Goal: Information Seeking & Learning: Learn about a topic

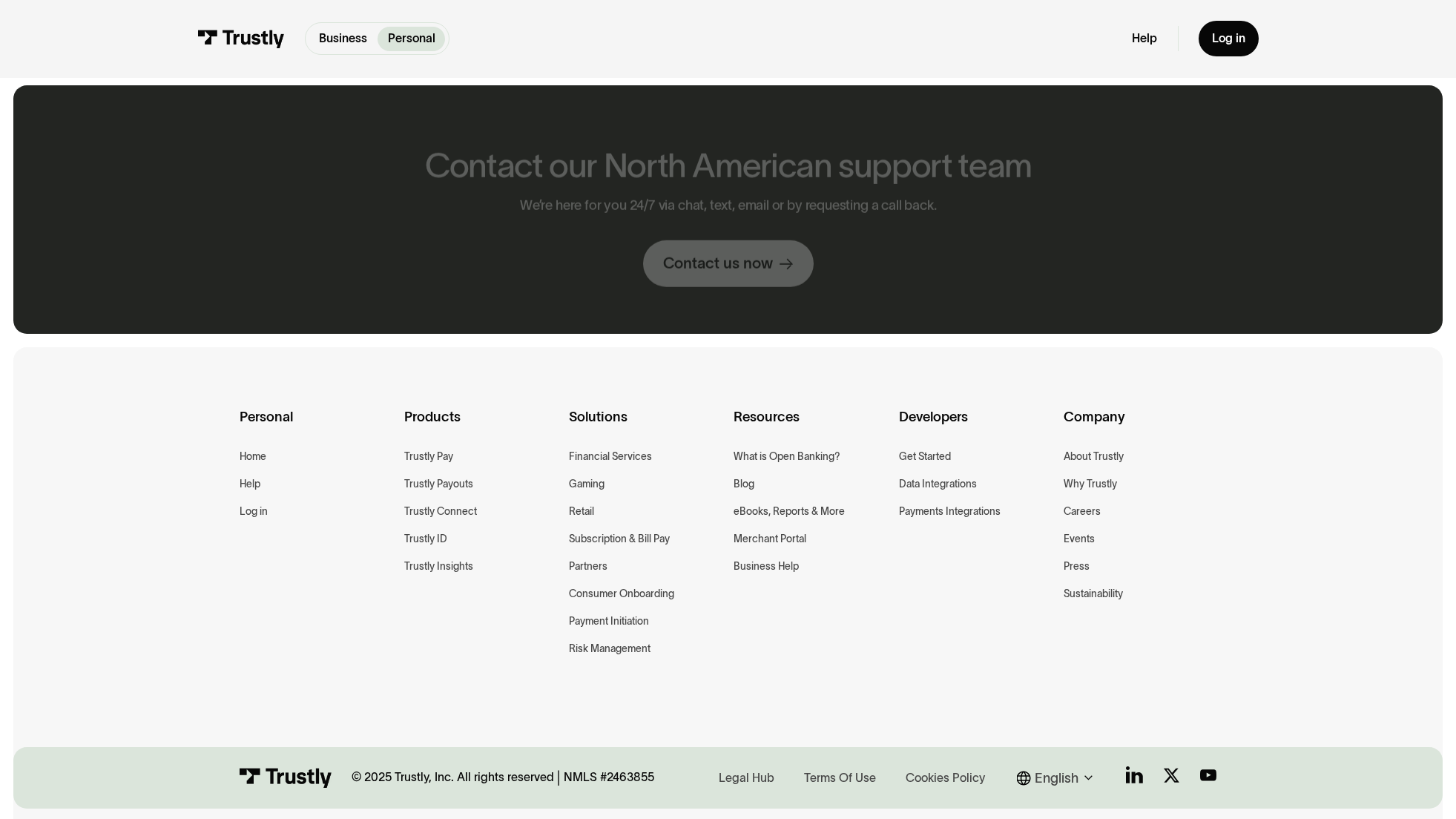
scroll to position [845, 0]
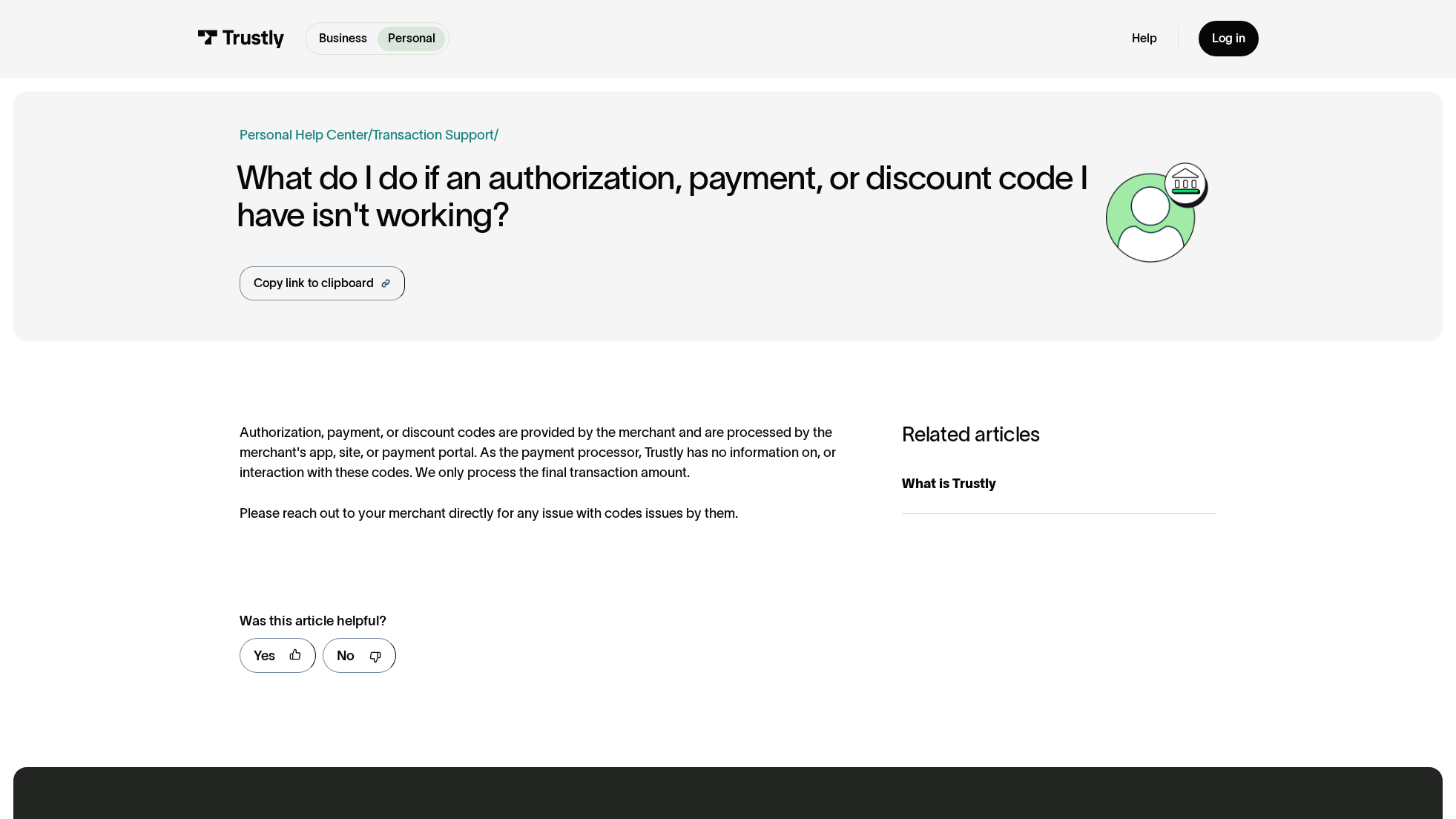
scroll to position [738, 0]
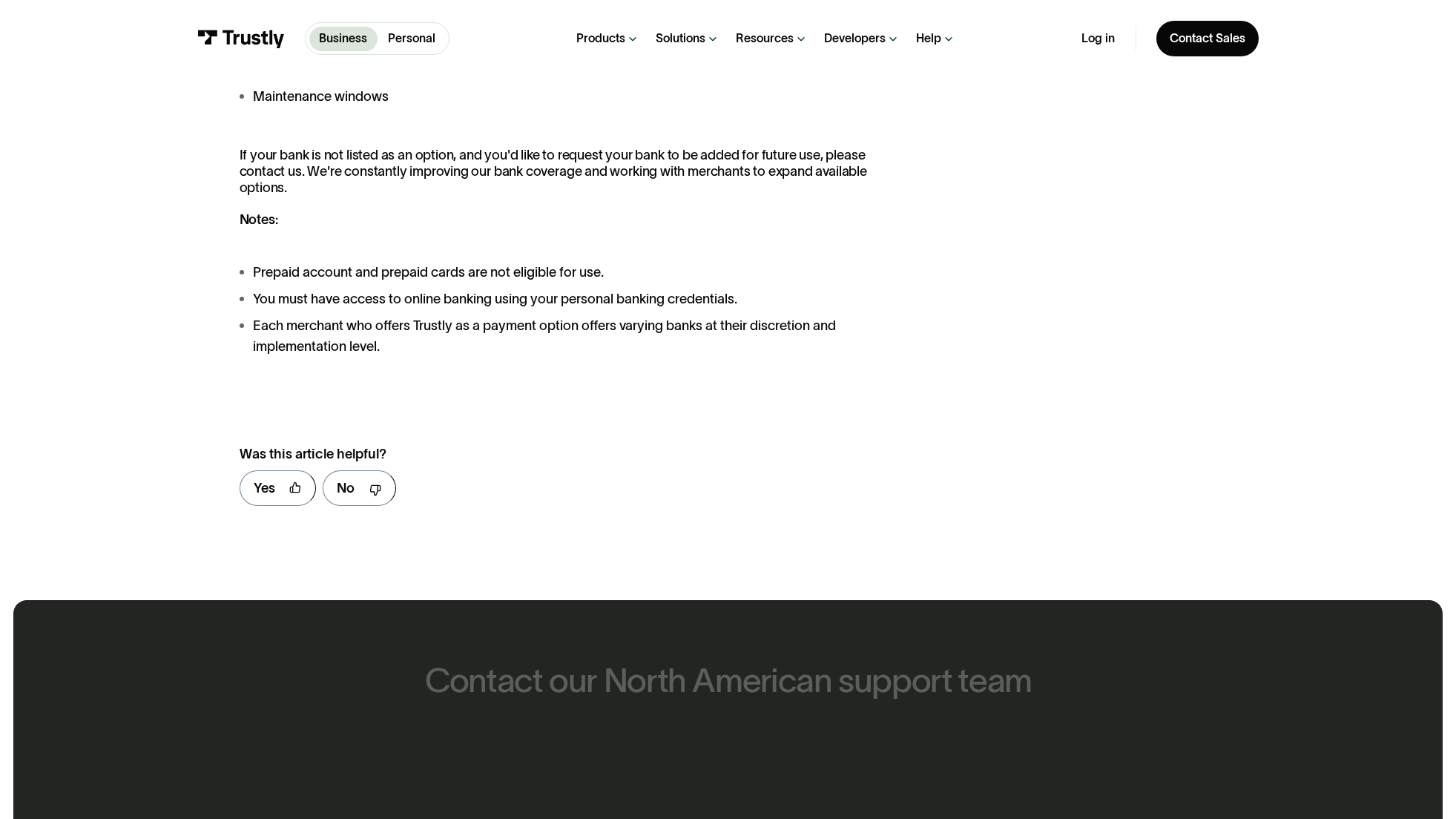
scroll to position [2069, 0]
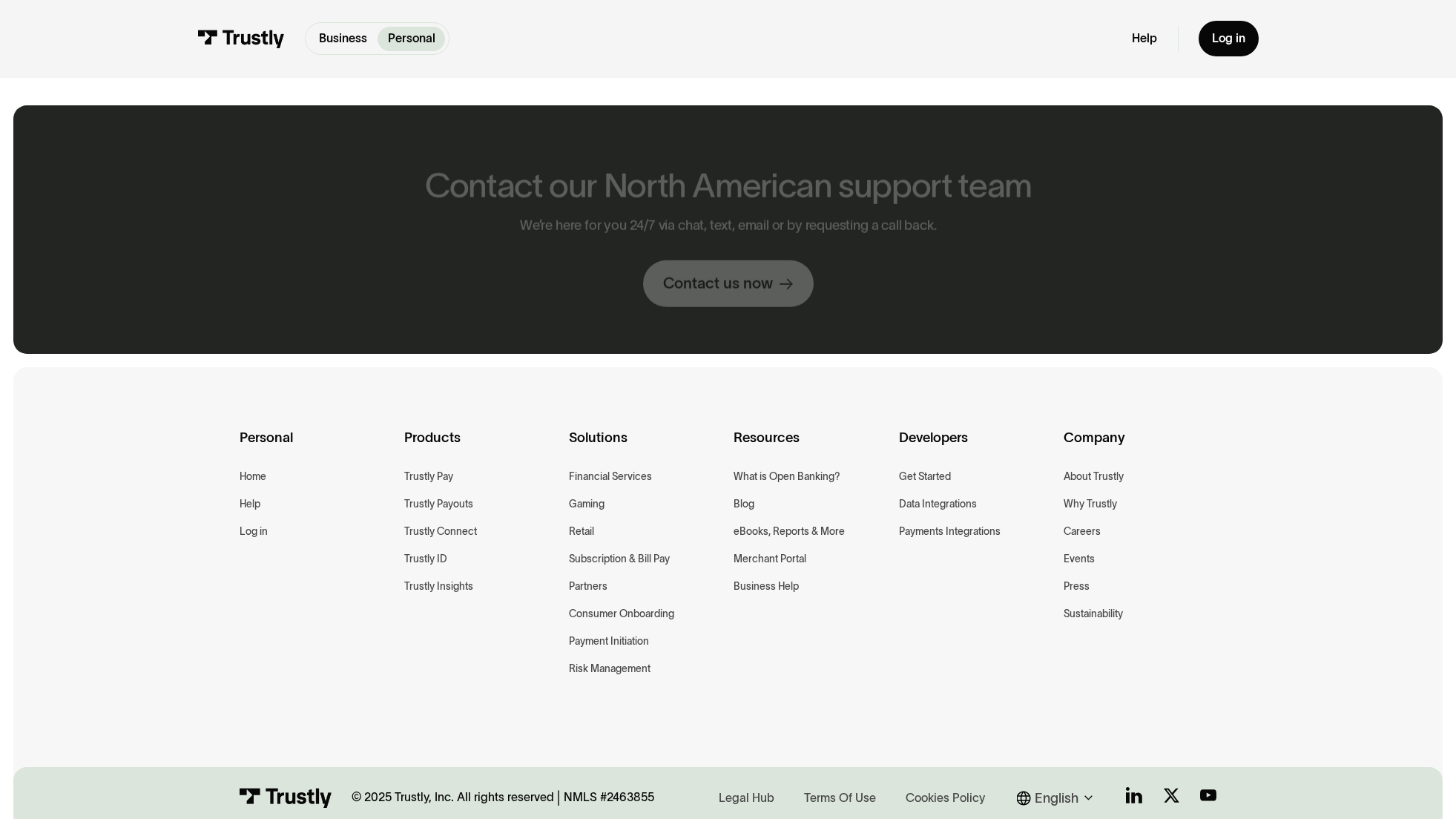
scroll to position [1575, 0]
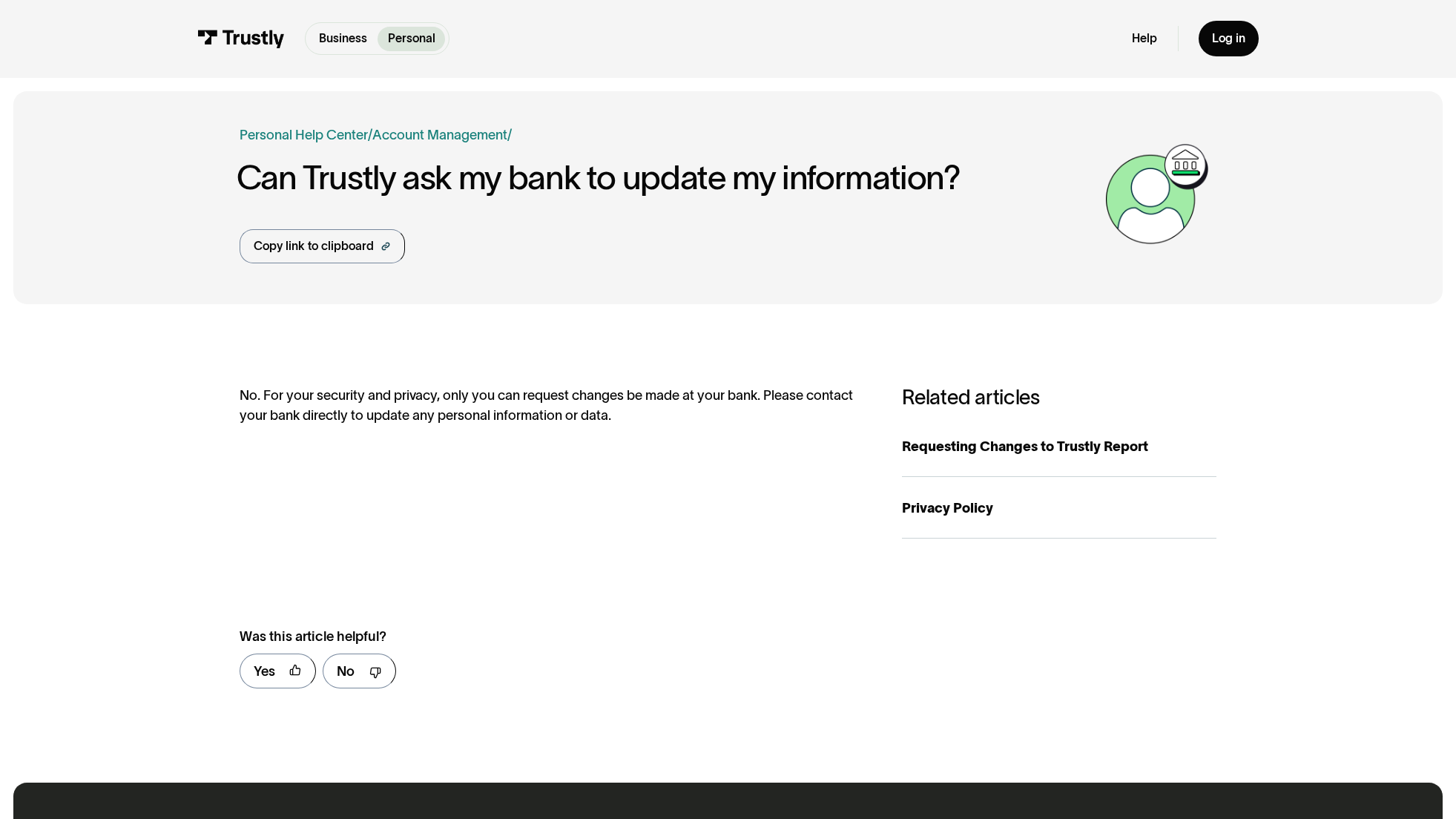
scroll to position [755, 0]
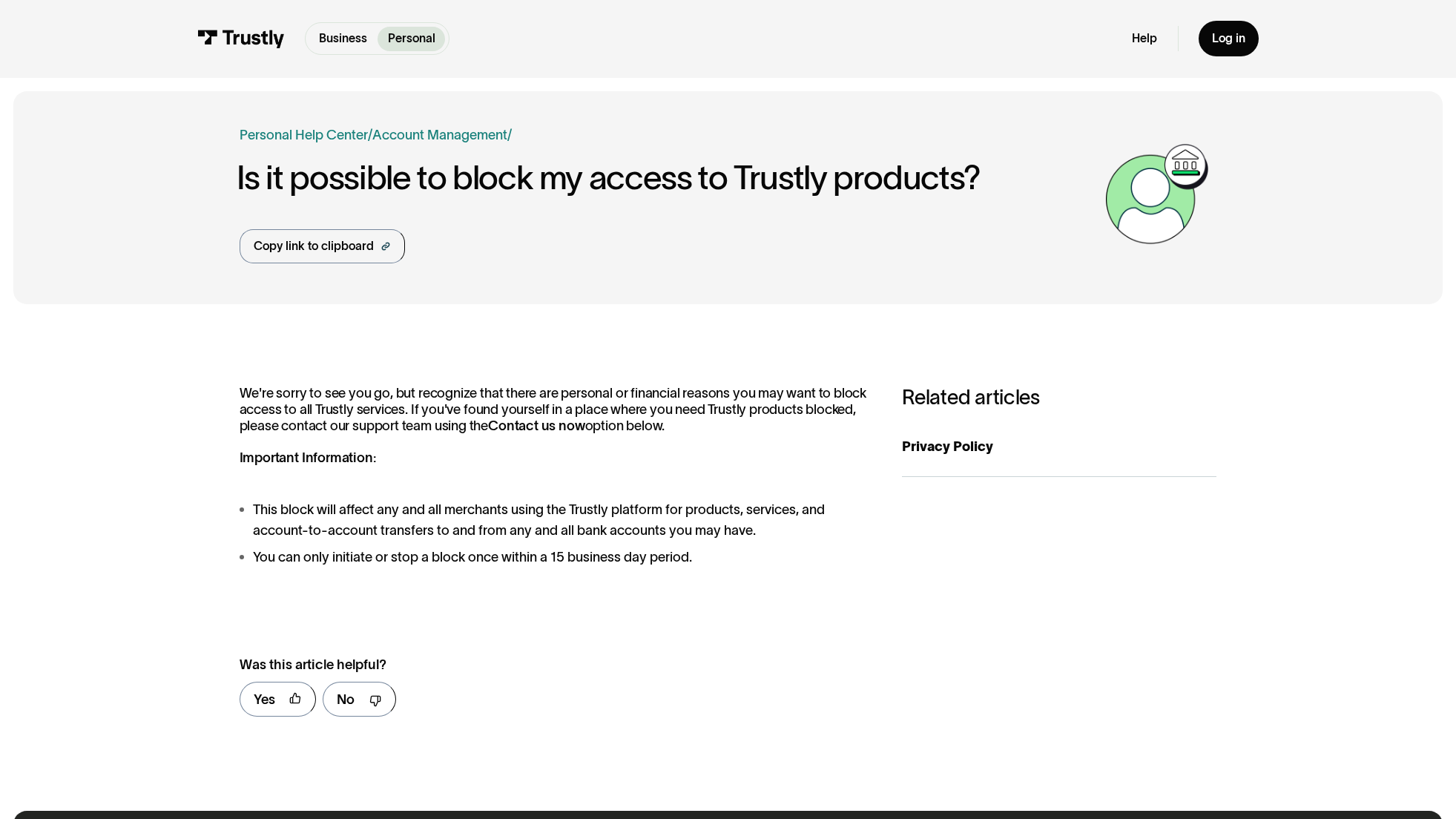
scroll to position [782, 0]
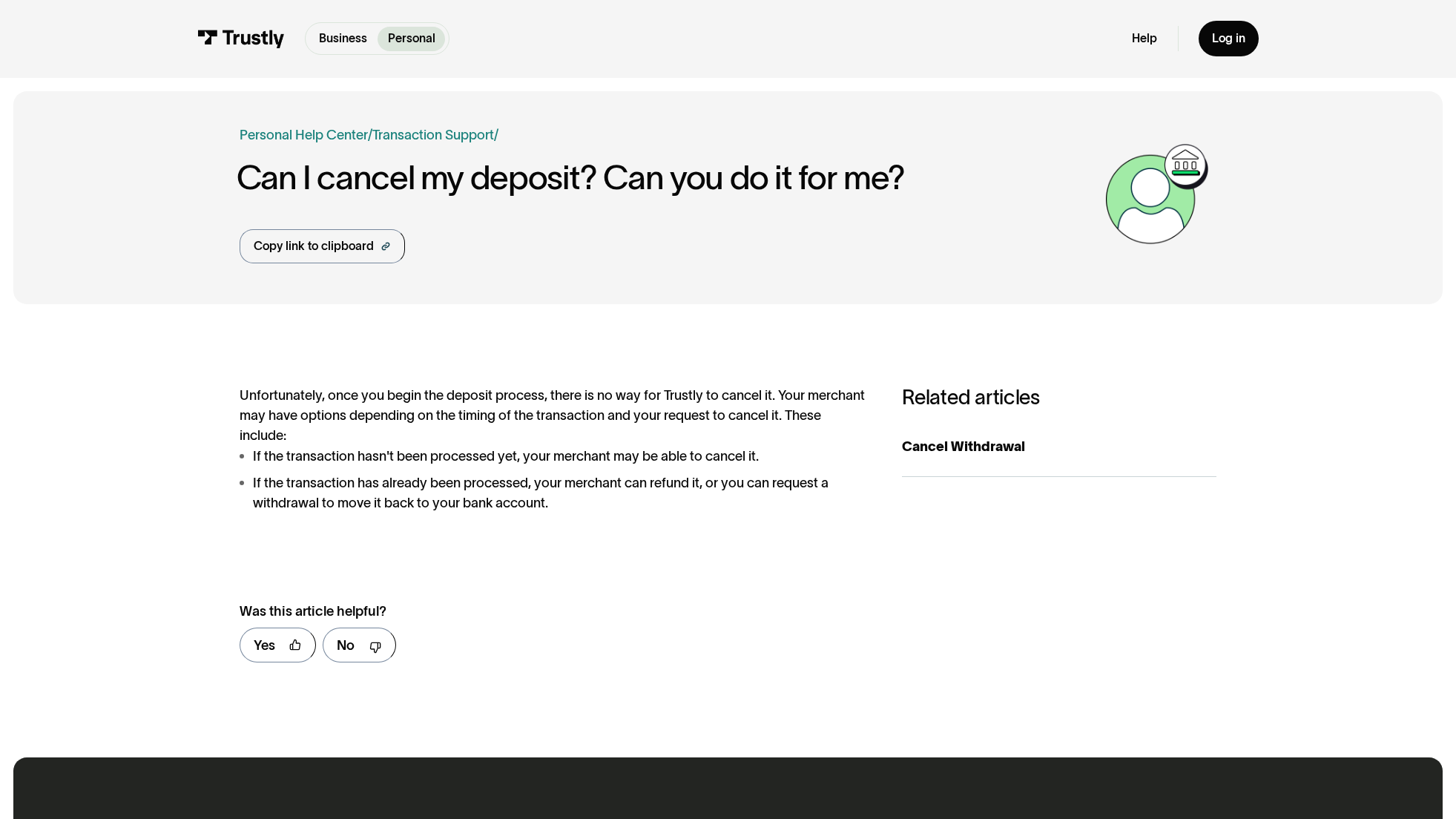
scroll to position [729, 0]
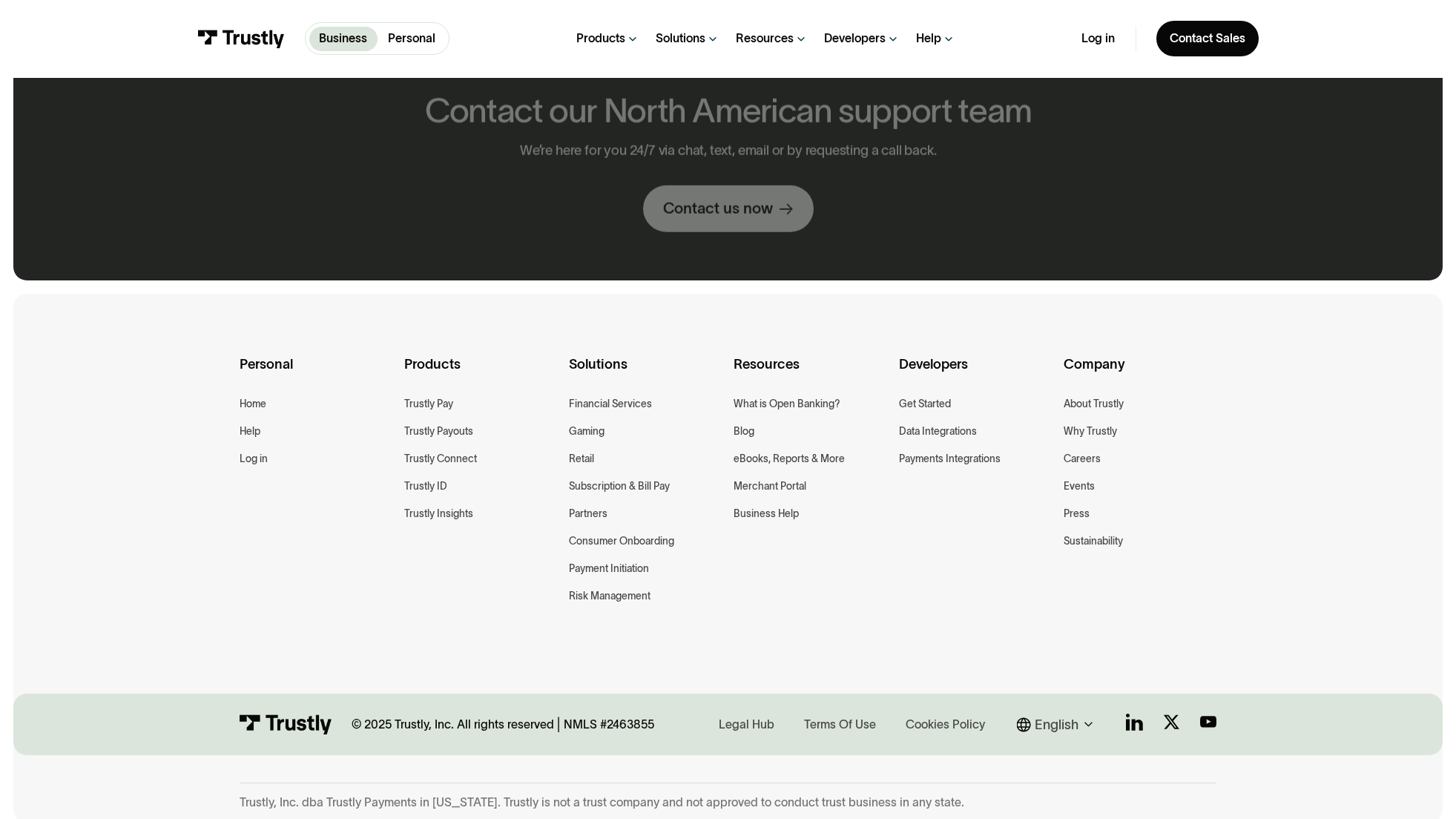
scroll to position [791, 0]
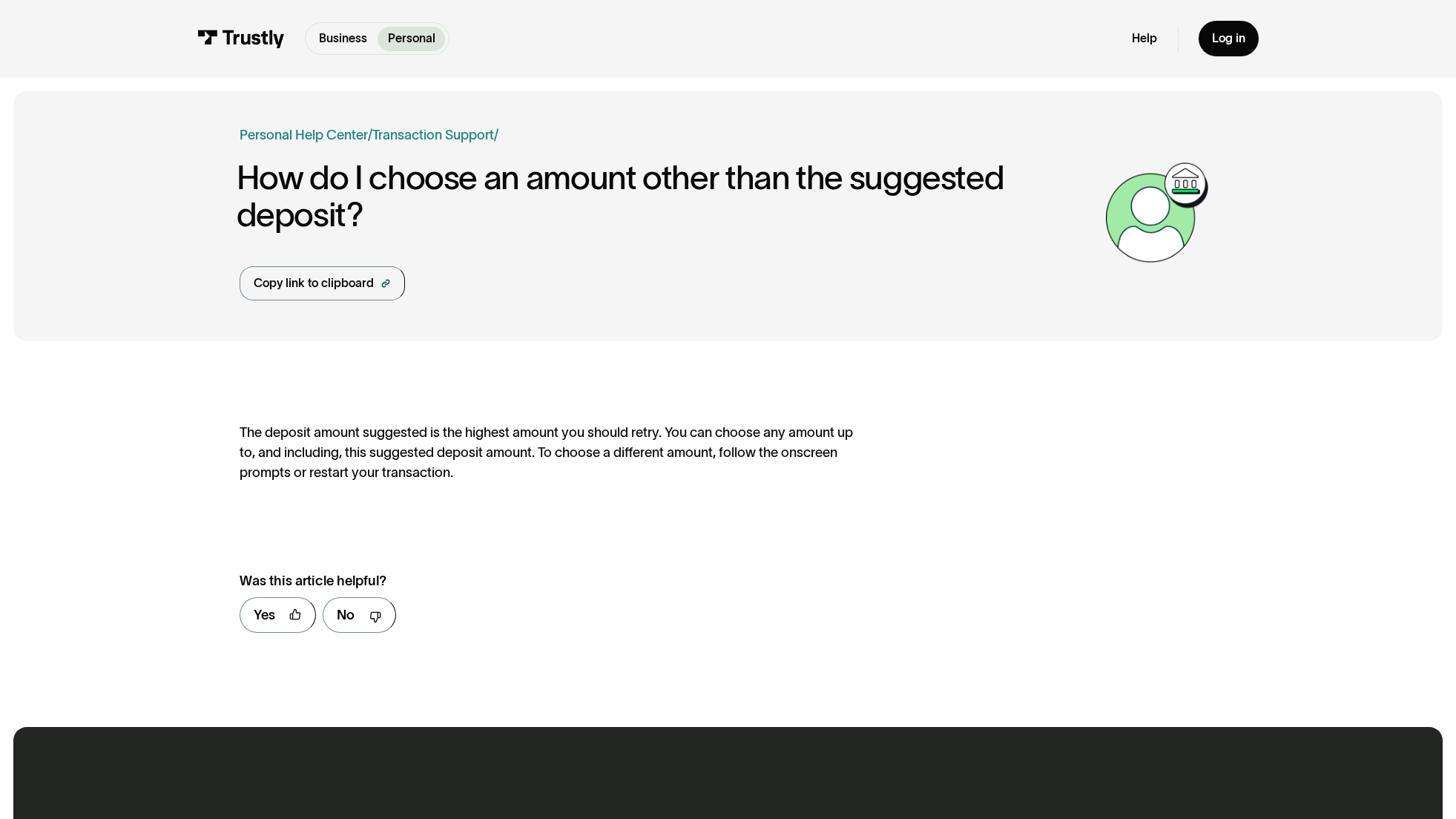
scroll to position [699, 0]
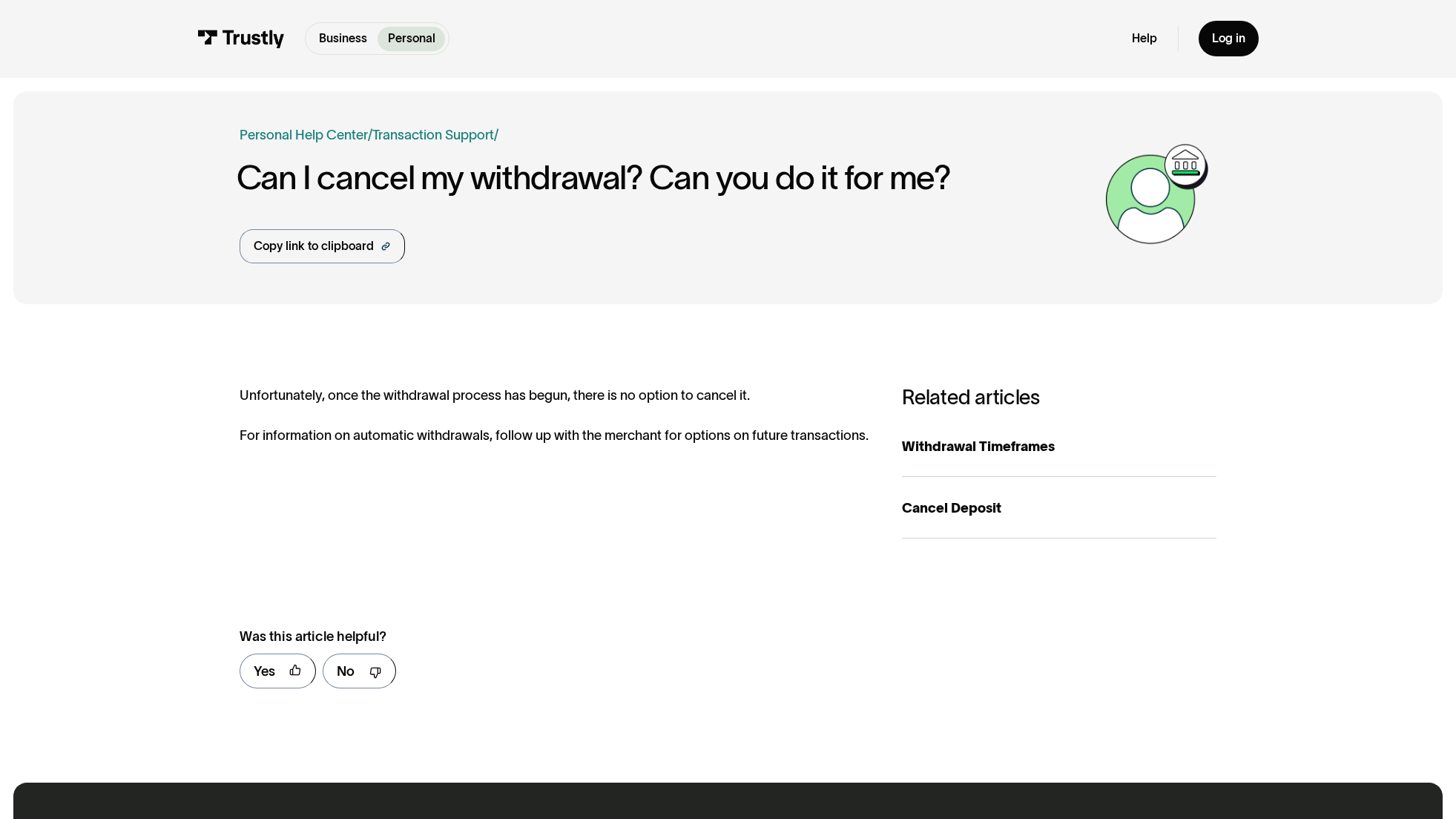
scroll to position [755, 0]
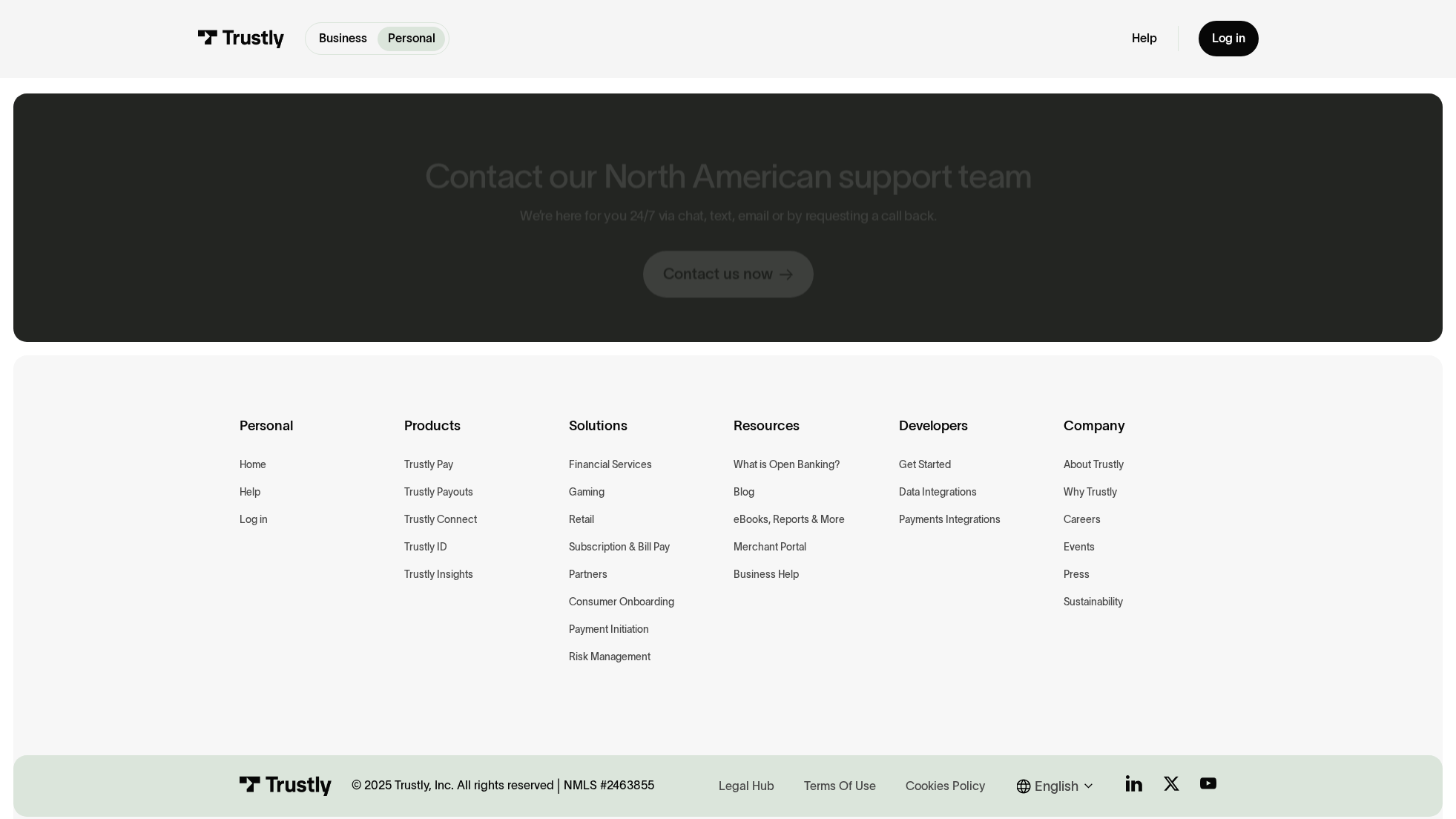
scroll to position [853, 0]
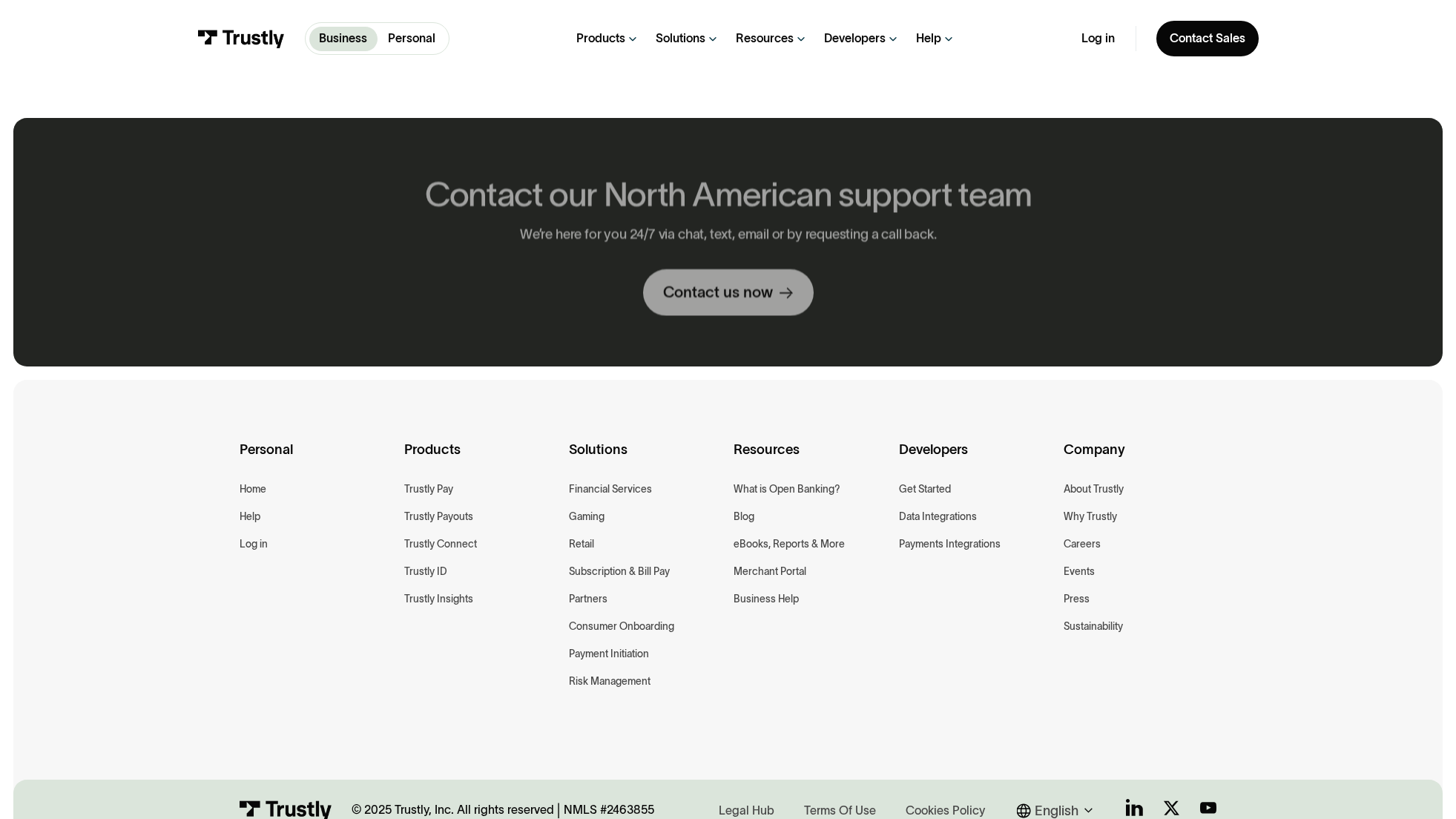
scroll to position [877, 0]
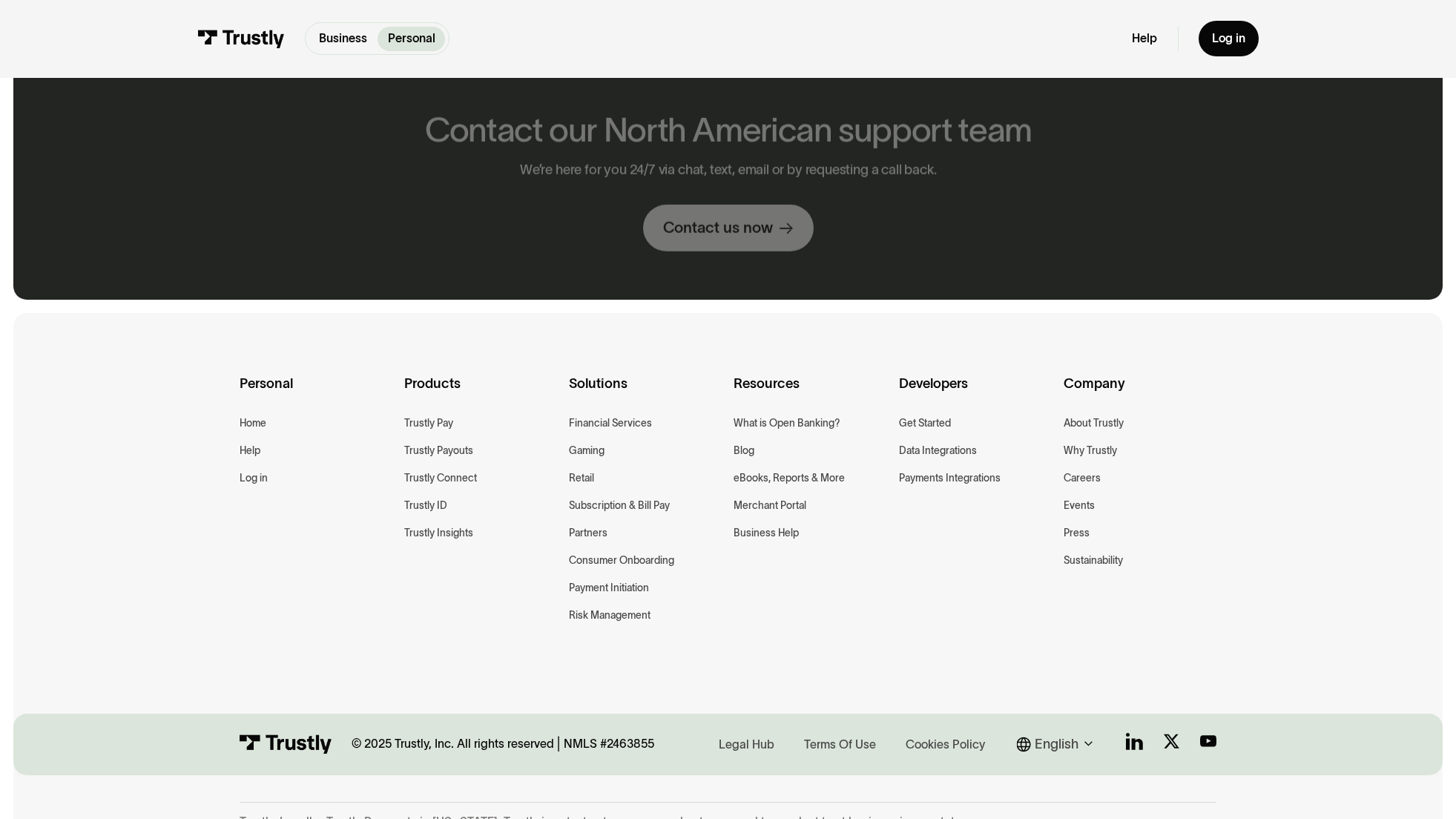
scroll to position [812, 0]
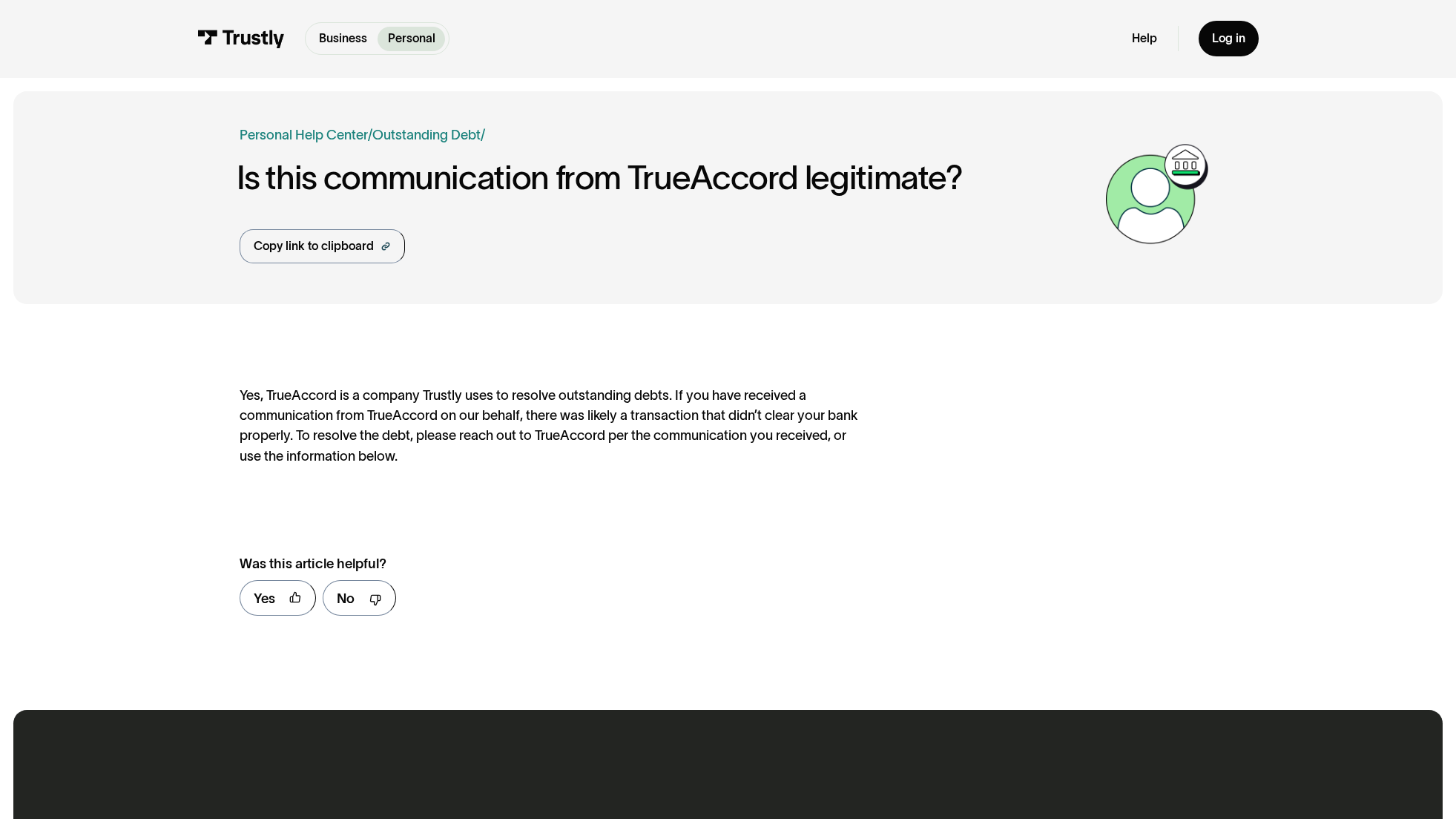
scroll to position [682, 0]
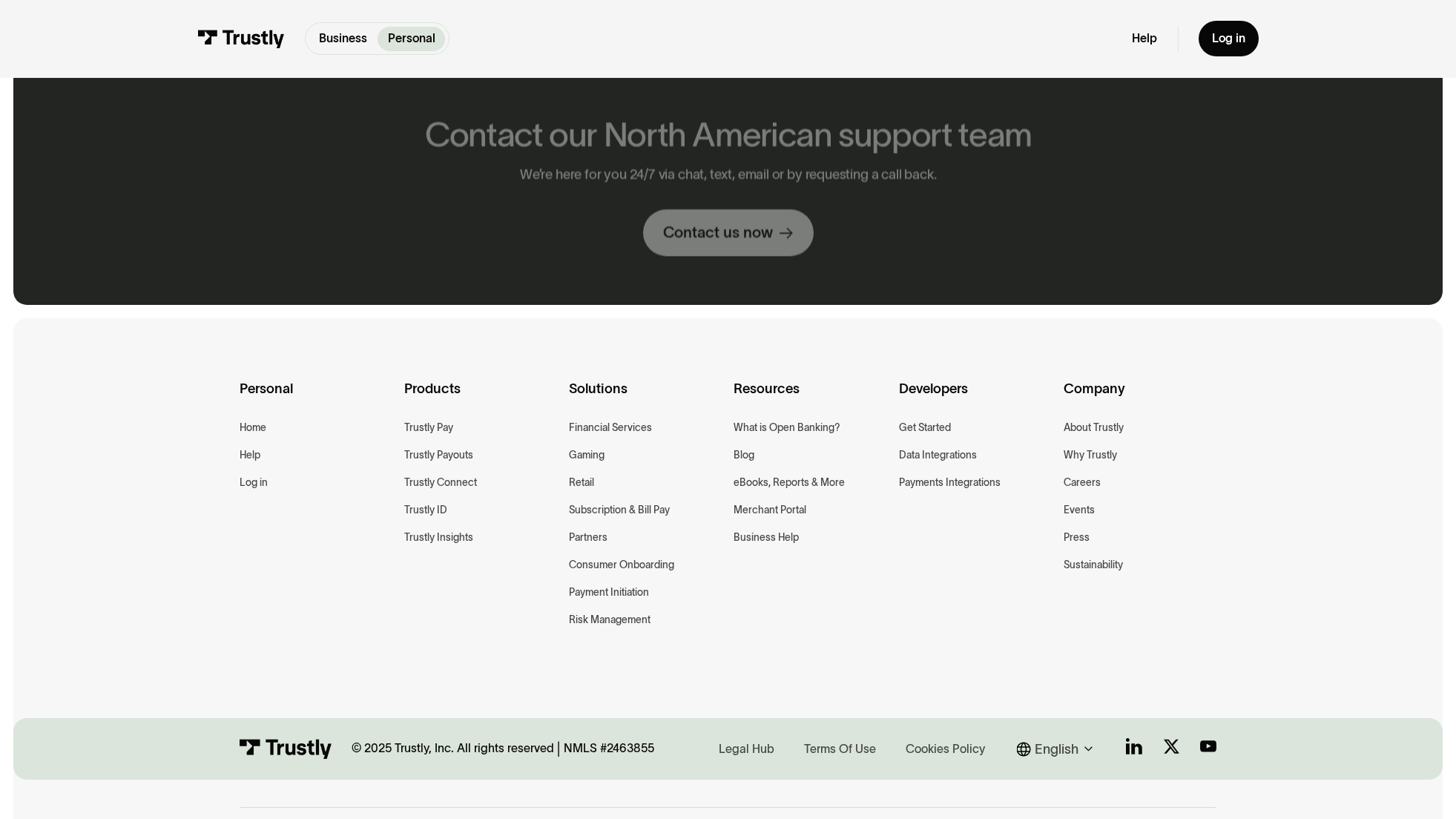
scroll to position [816, 0]
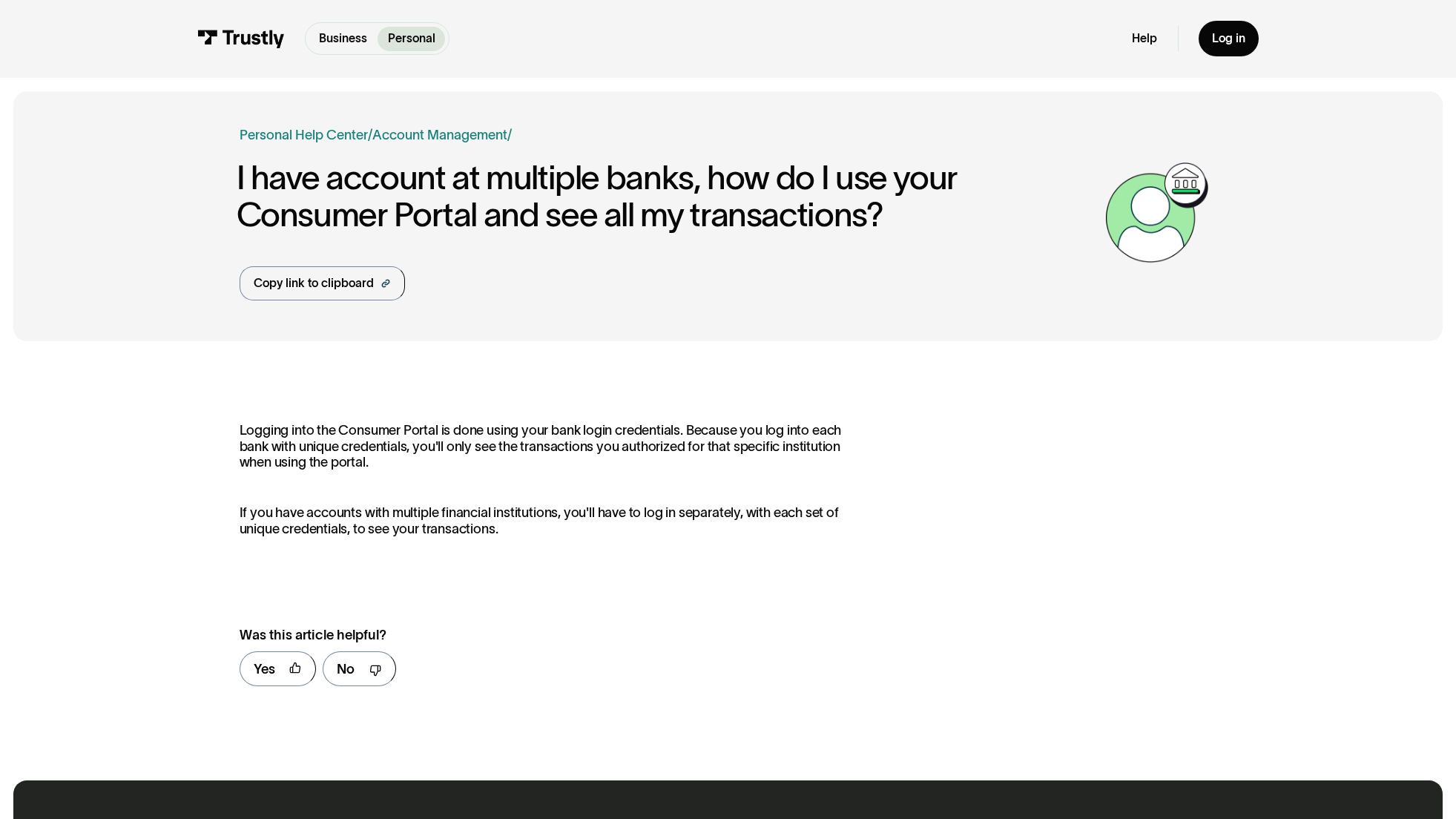
scroll to position [753, 0]
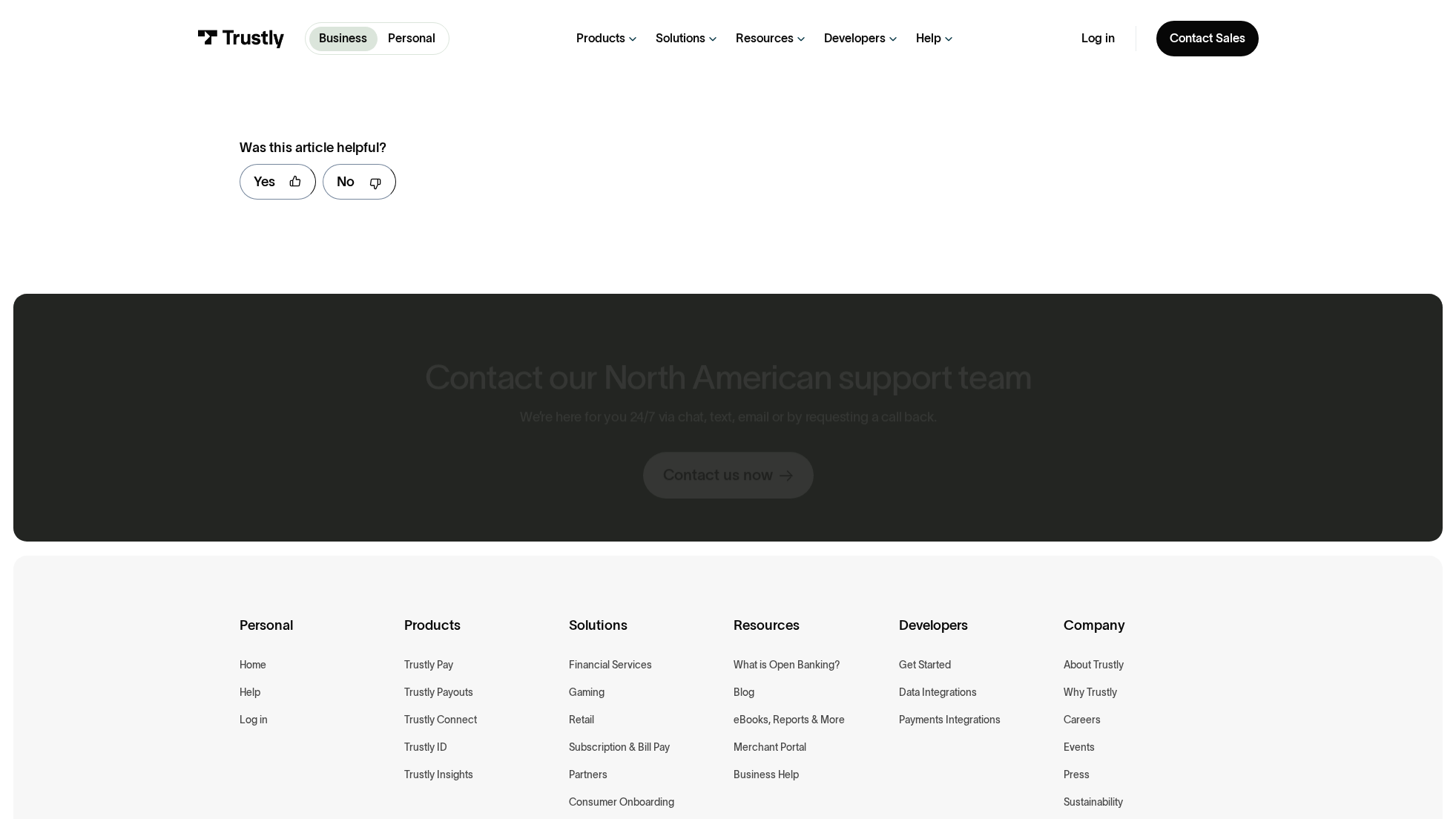
scroll to position [1033, 0]
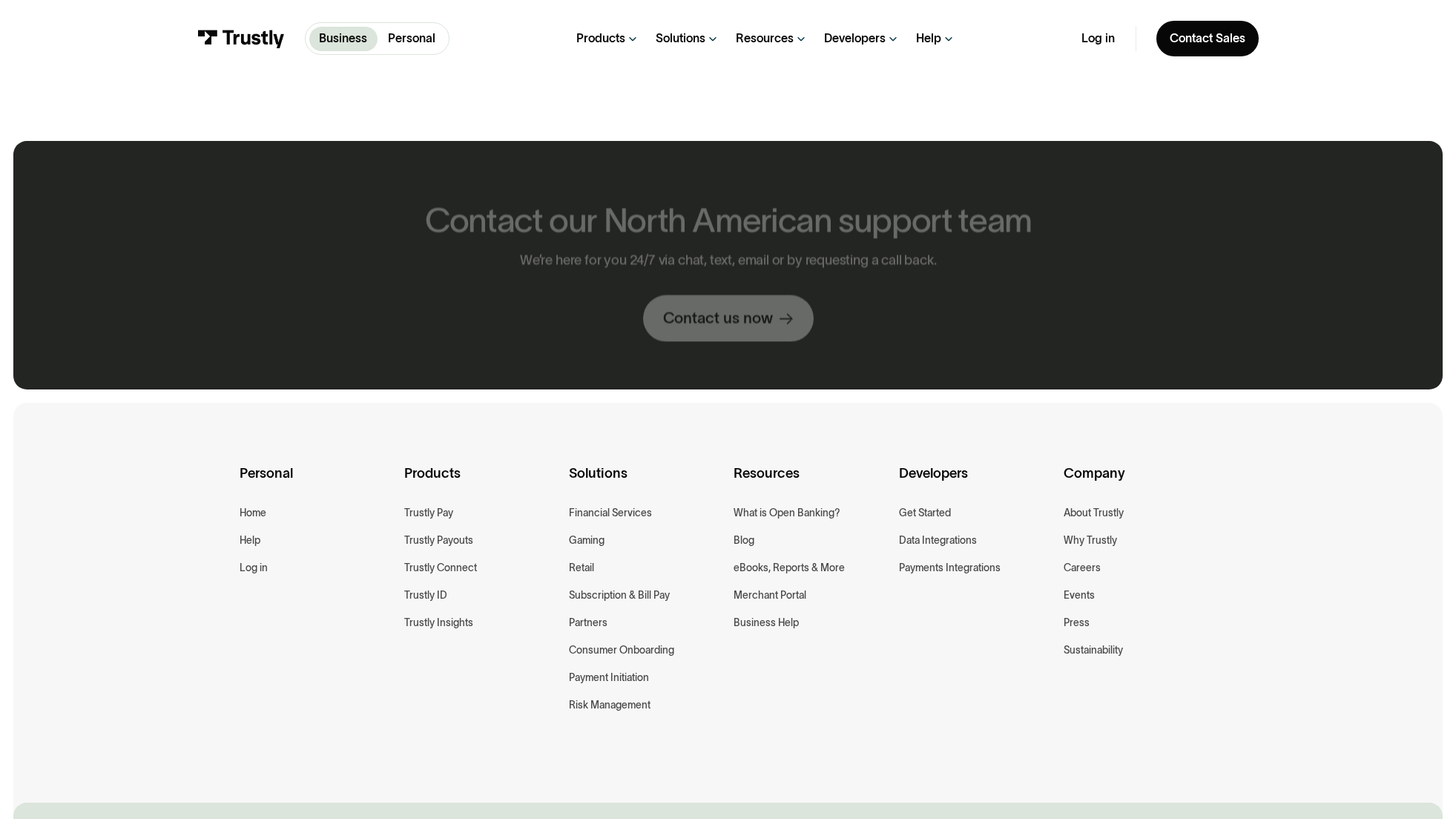
scroll to position [900, 0]
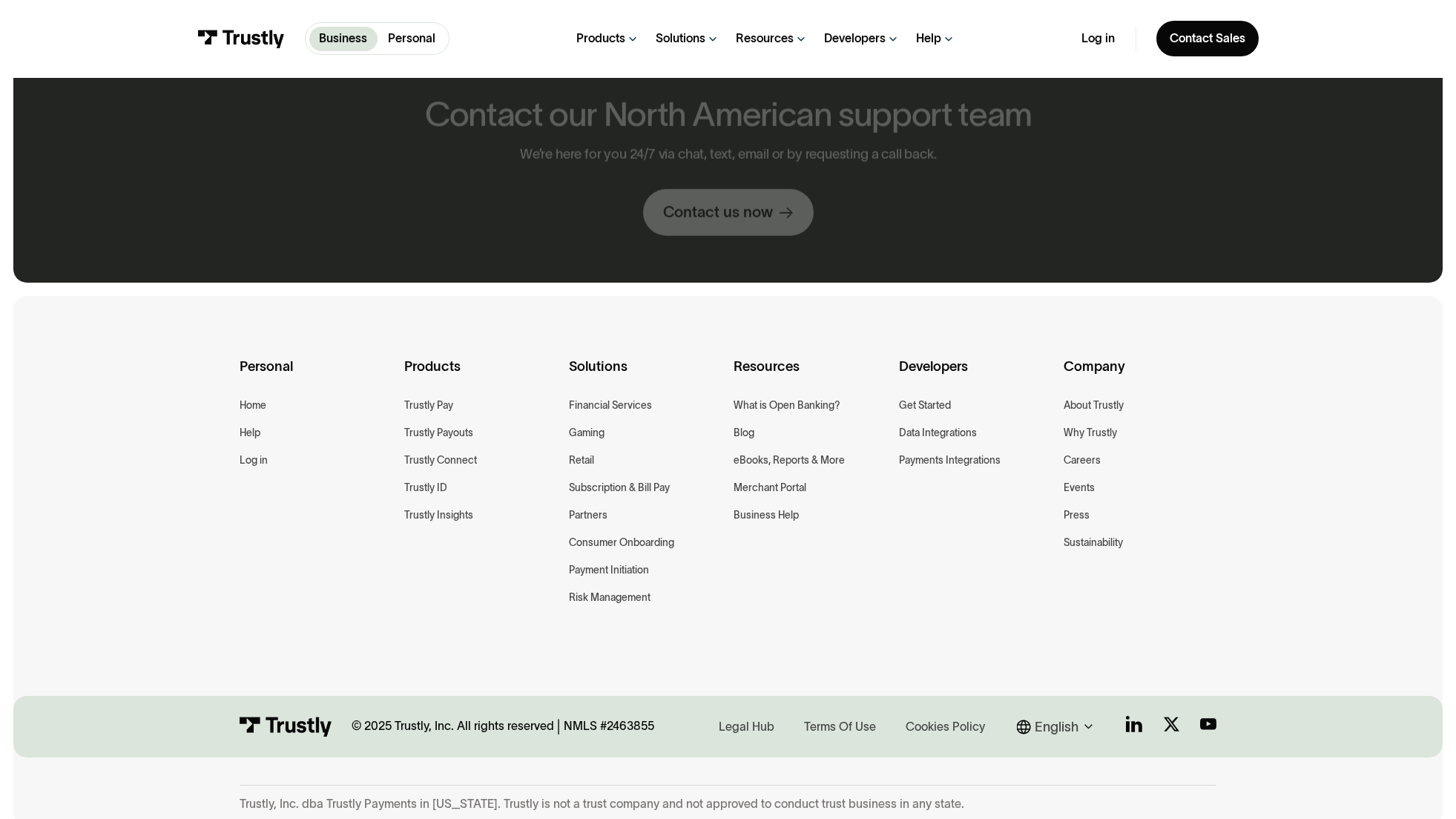
scroll to position [794, 0]
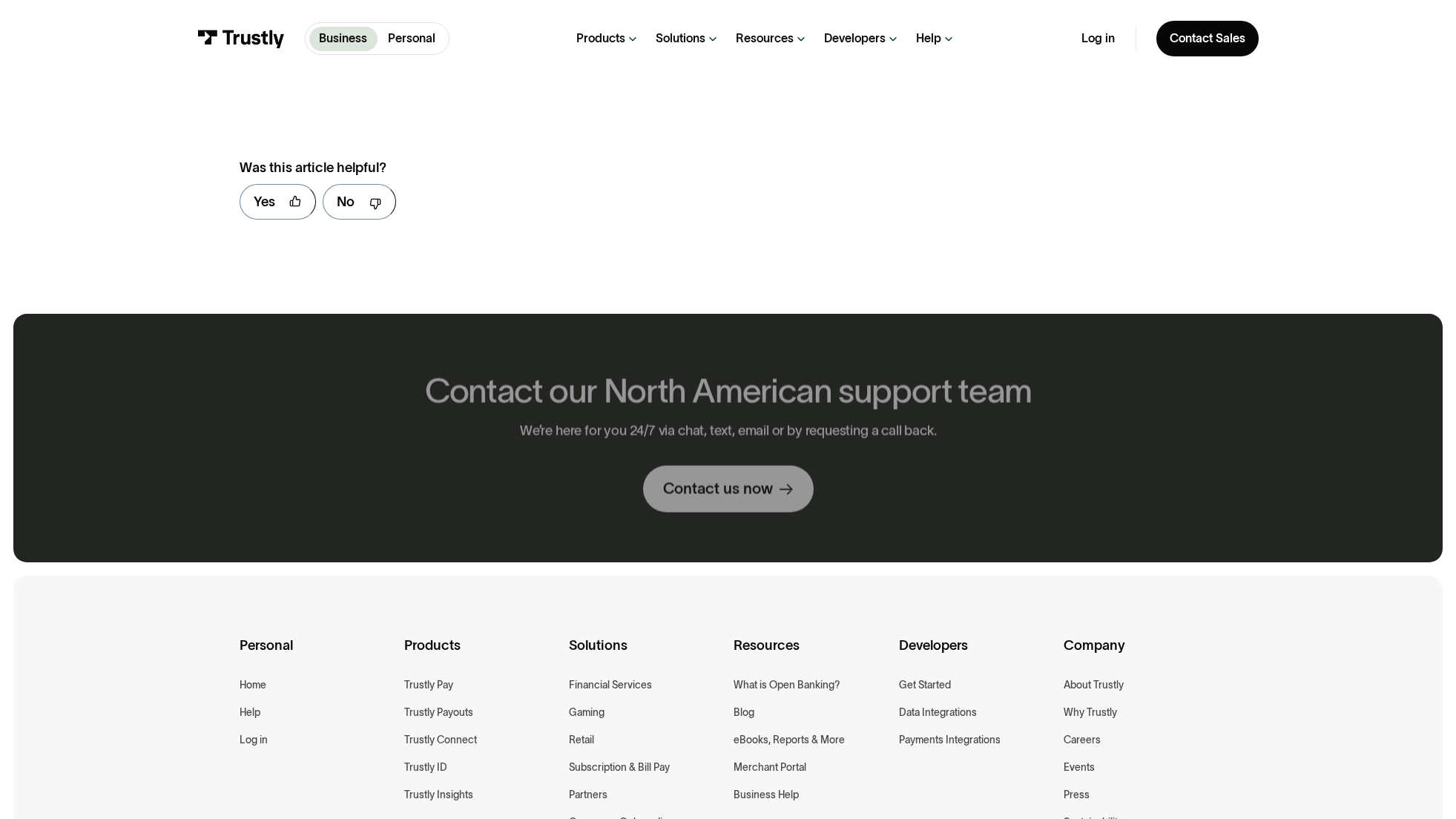
scroll to position [1073, 0]
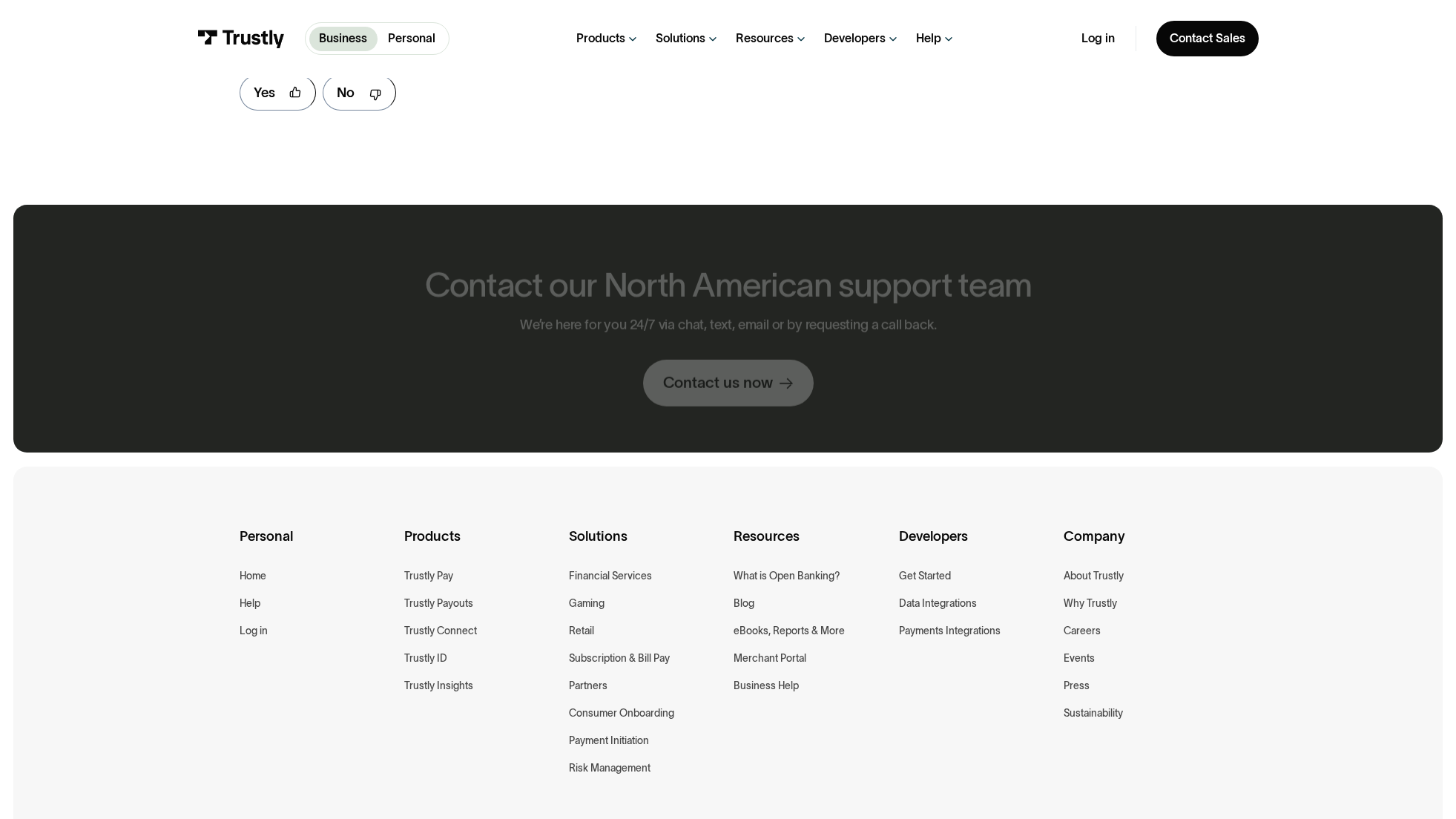
scroll to position [964, 0]
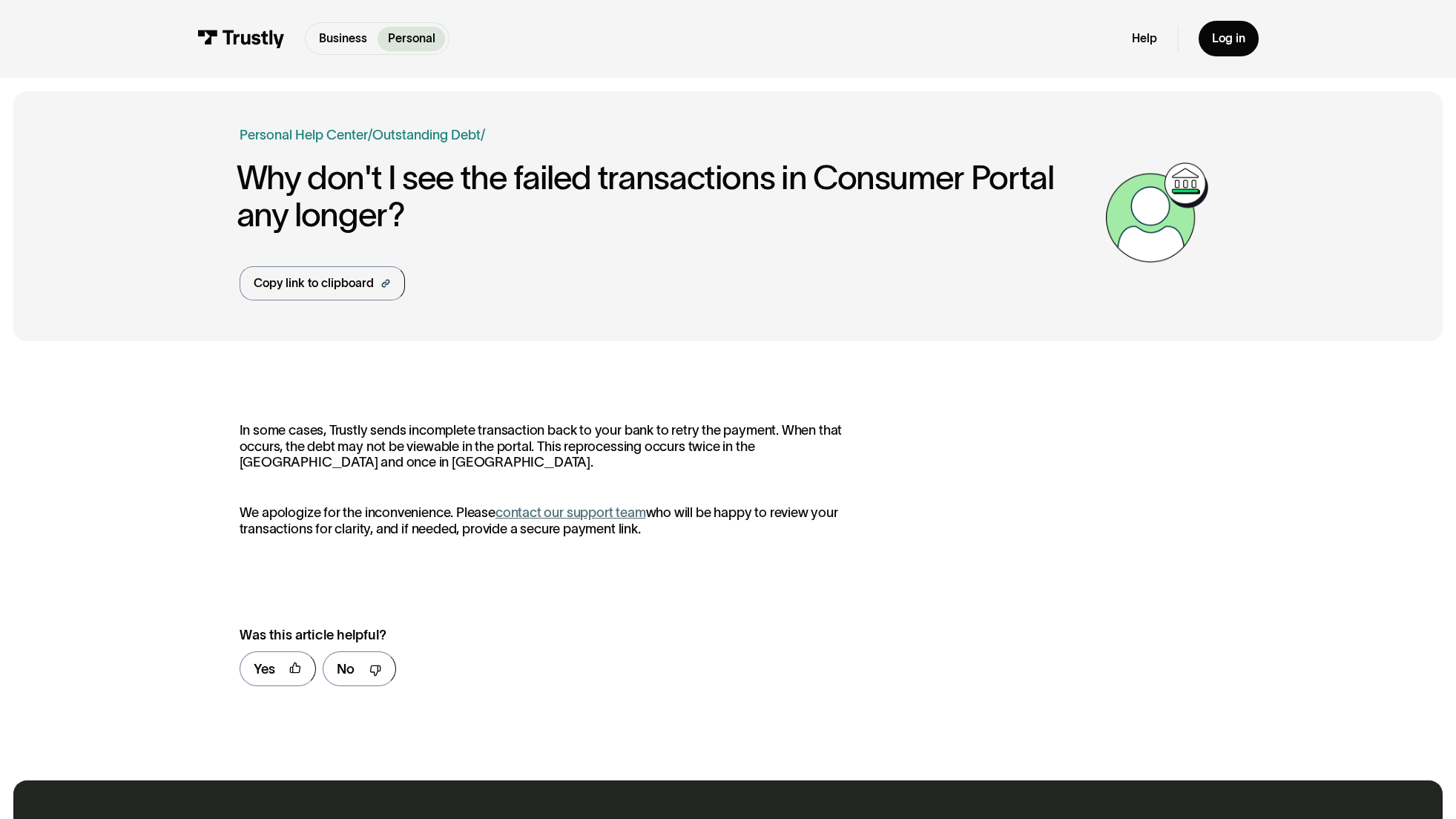
scroll to position [753, 0]
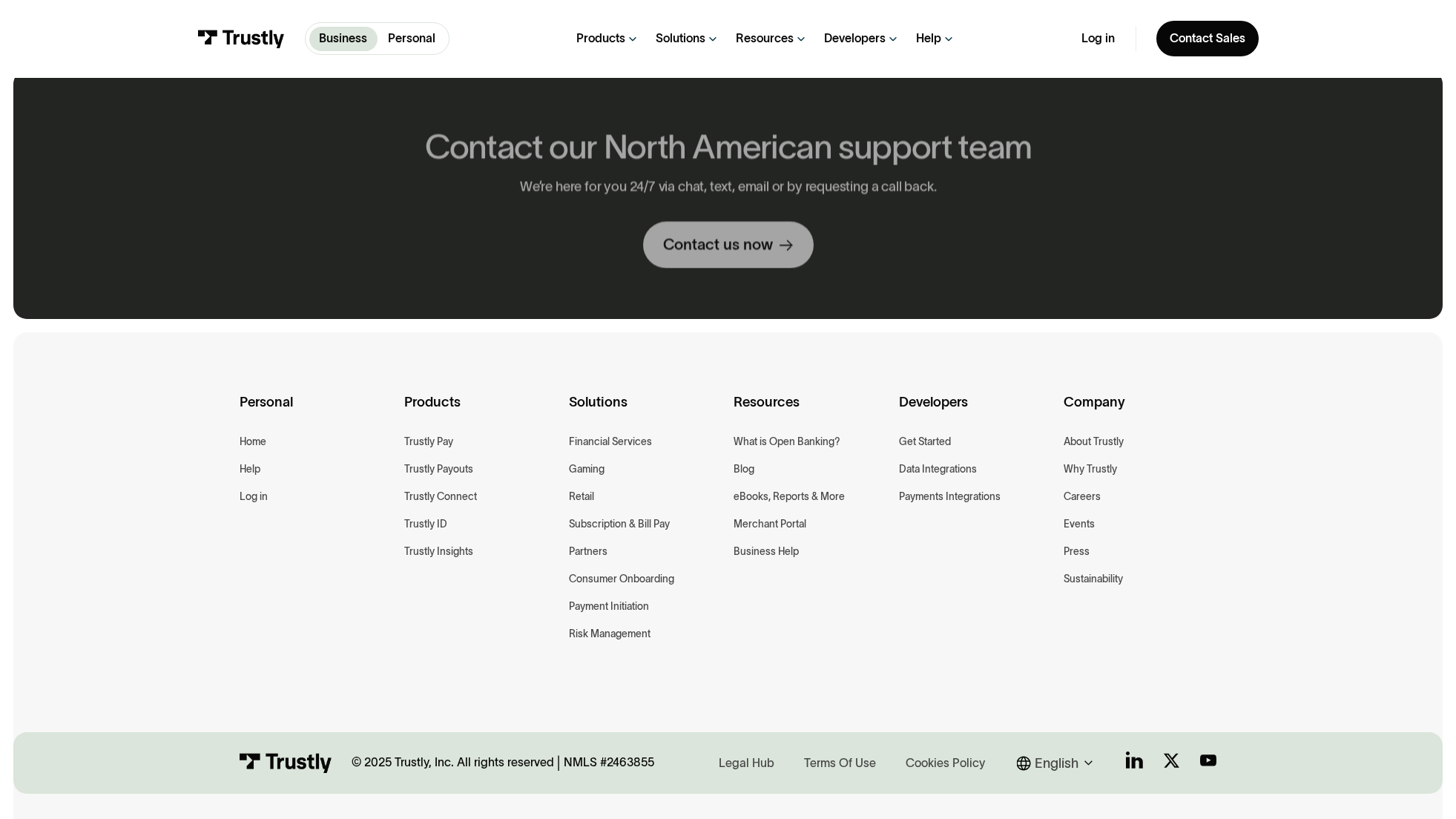
scroll to position [830, 0]
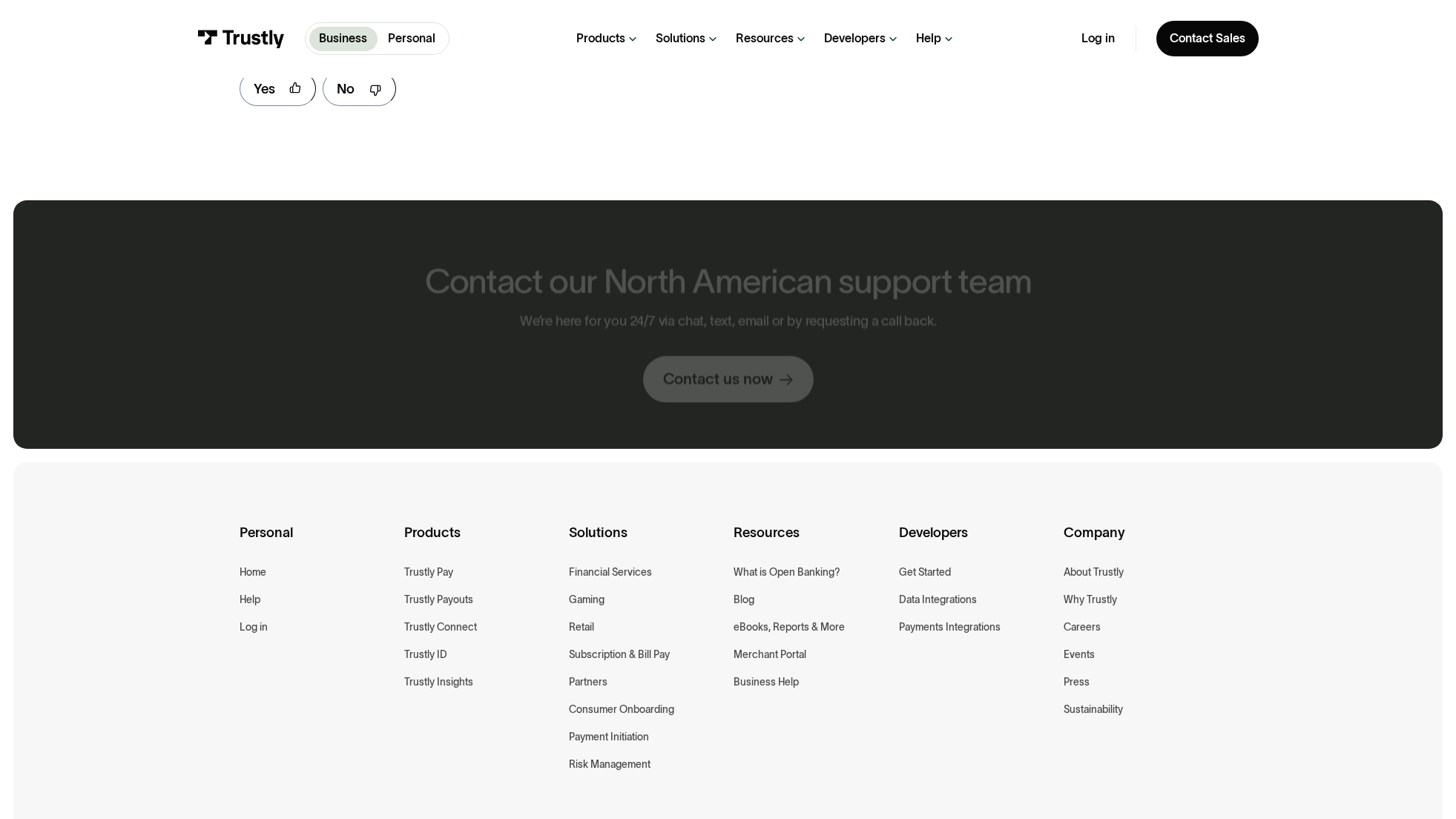
scroll to position [980, 0]
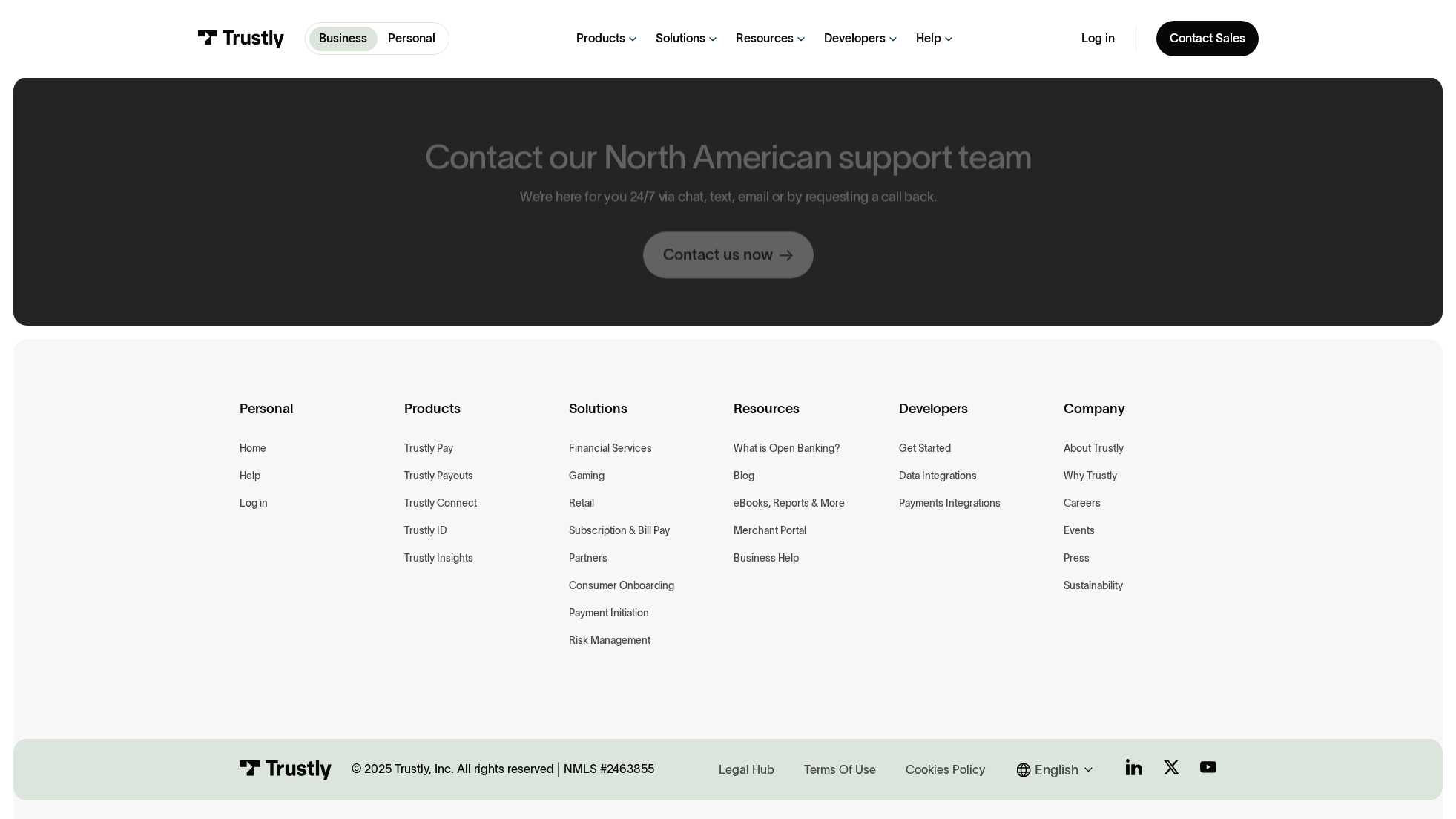
scroll to position [837, 0]
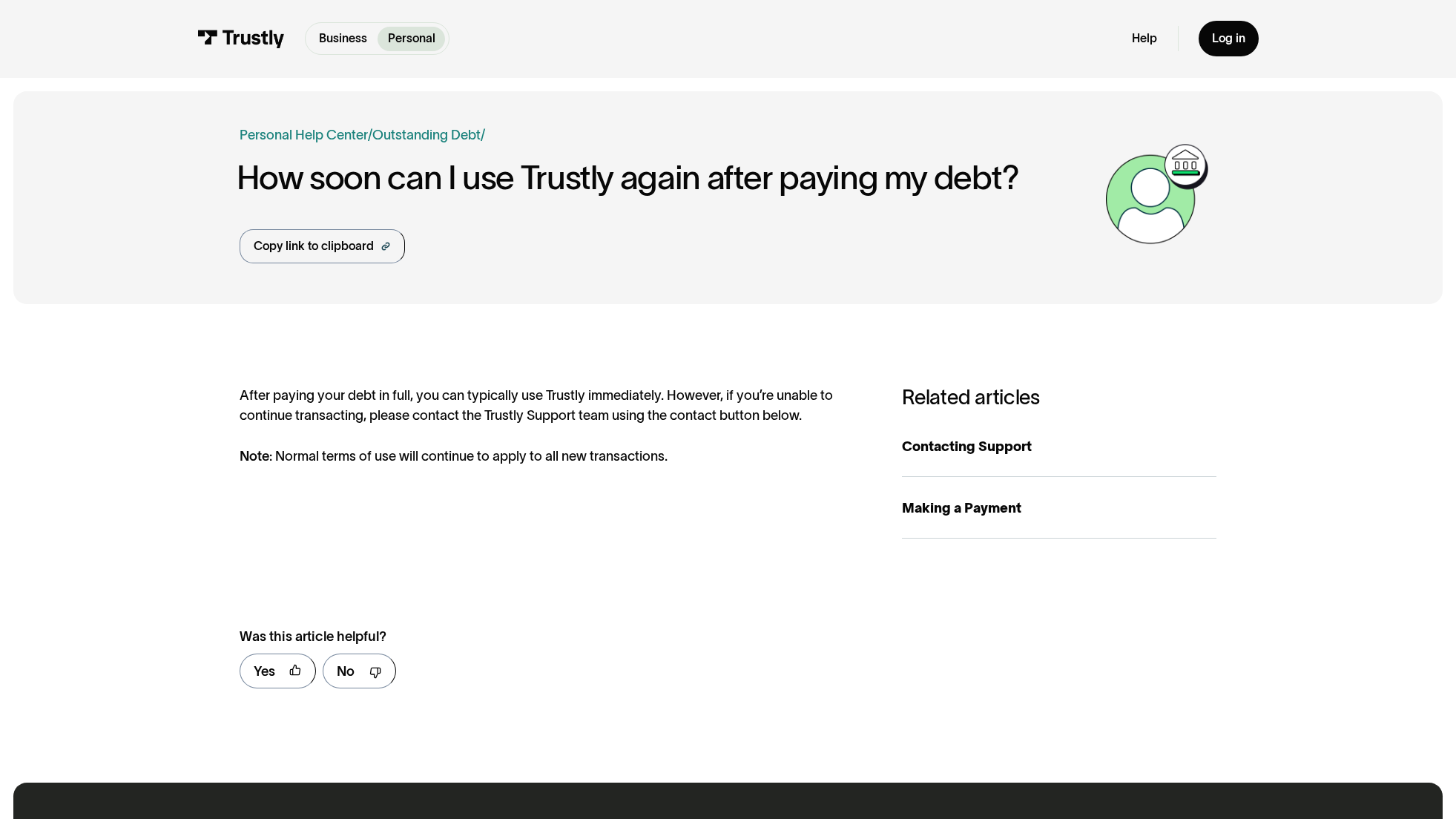
scroll to position [755, 0]
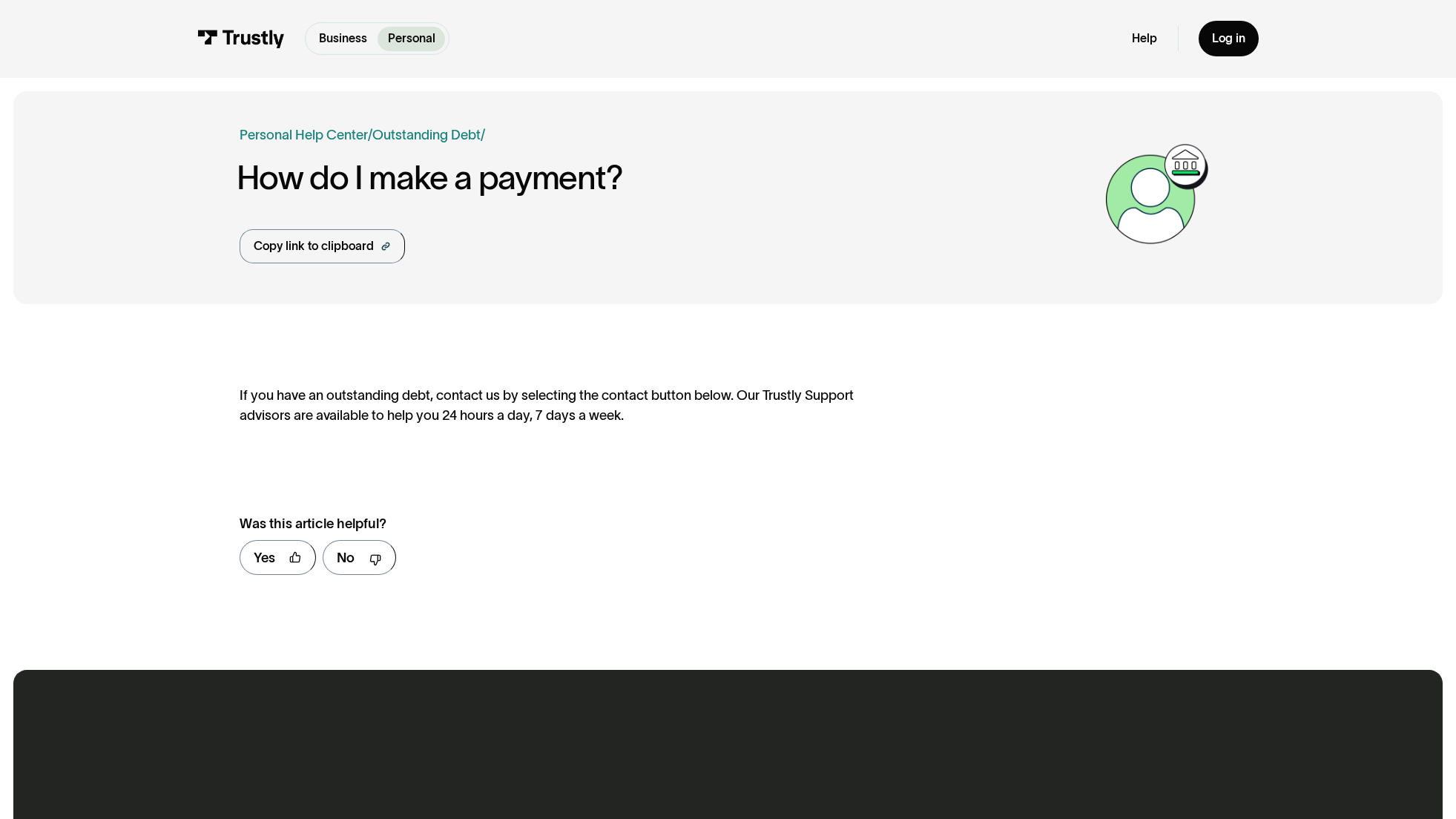
scroll to position [642, 0]
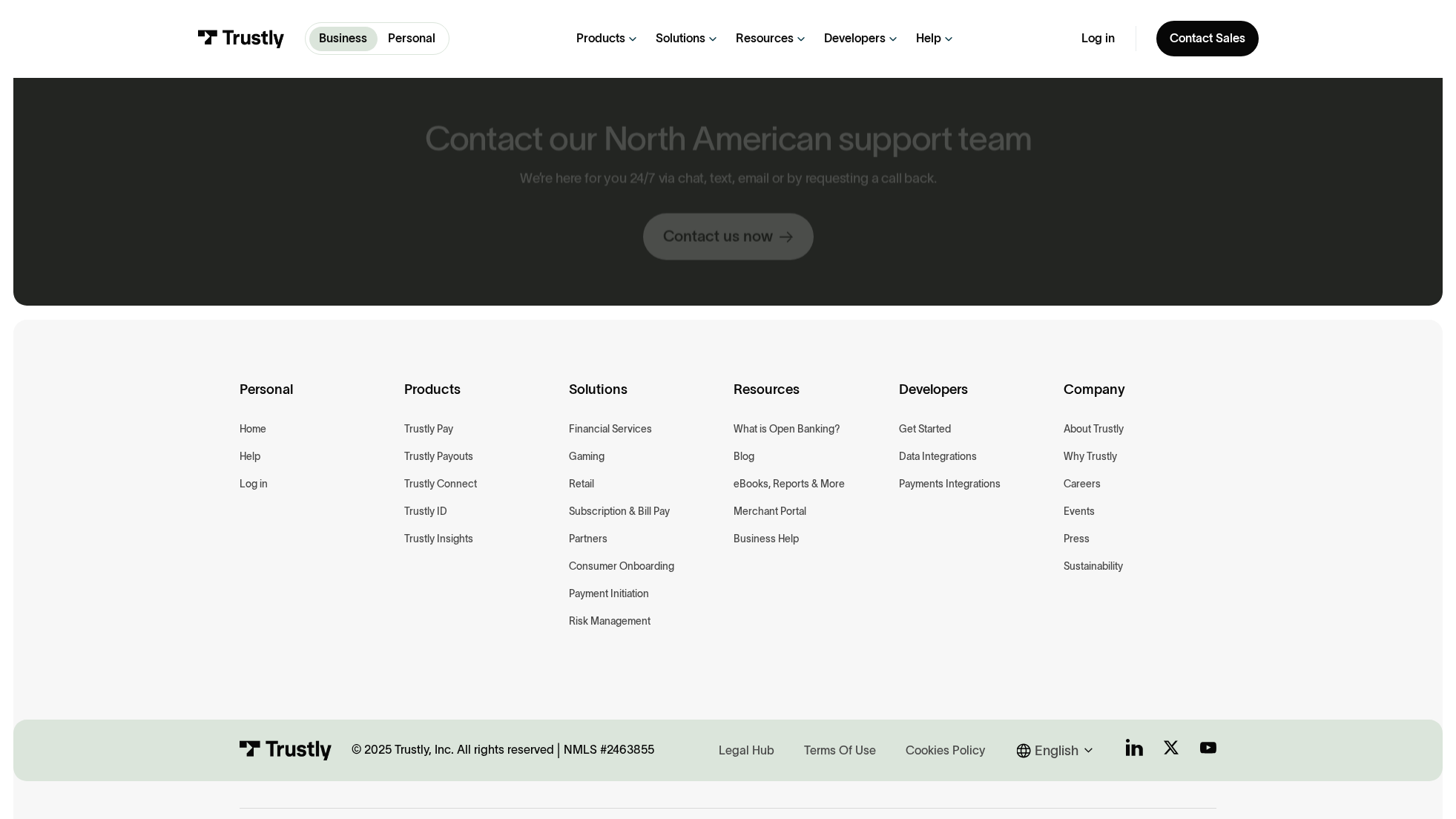
scroll to position [817, 0]
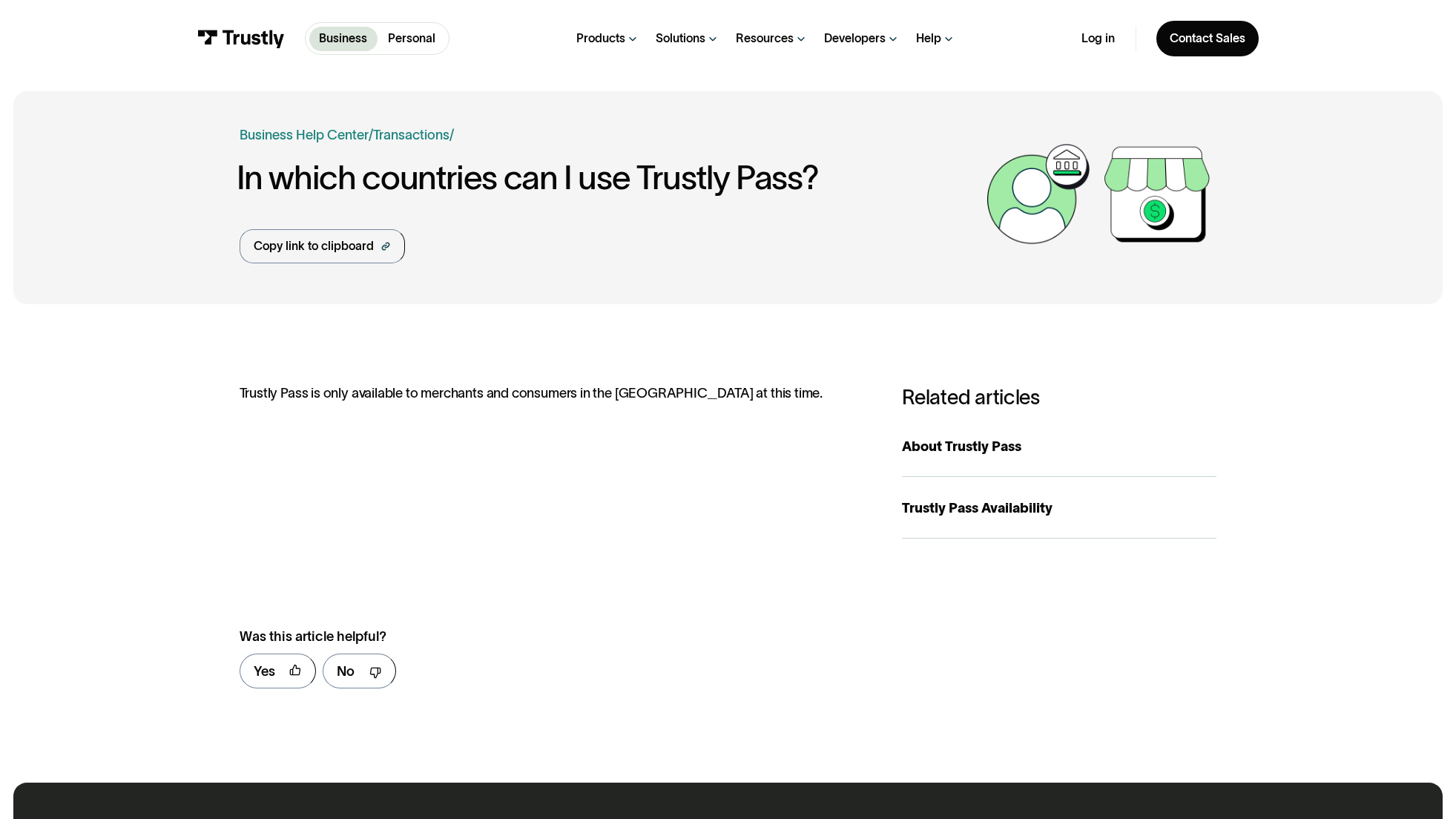
scroll to position [755, 0]
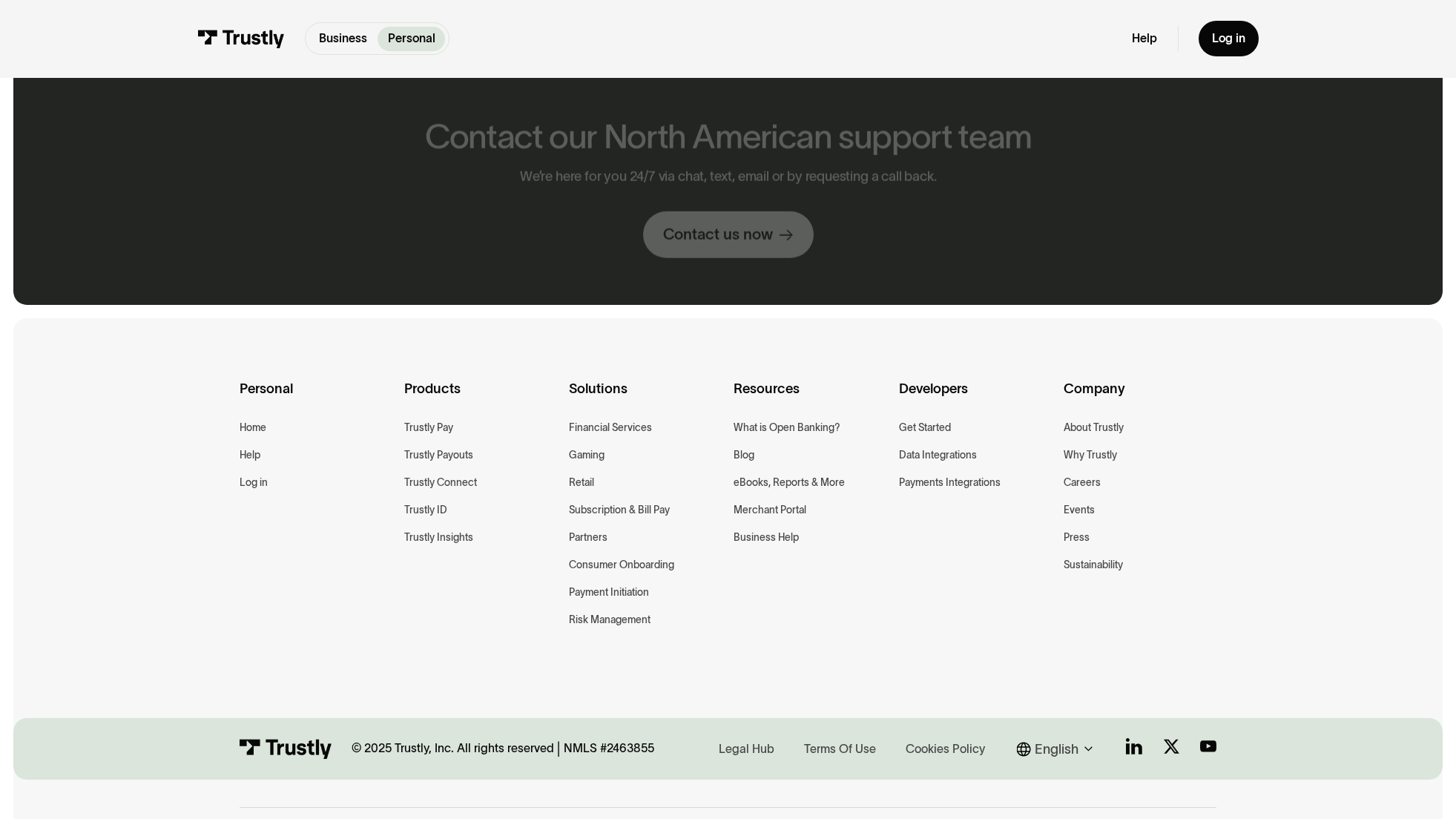
scroll to position [816, 0]
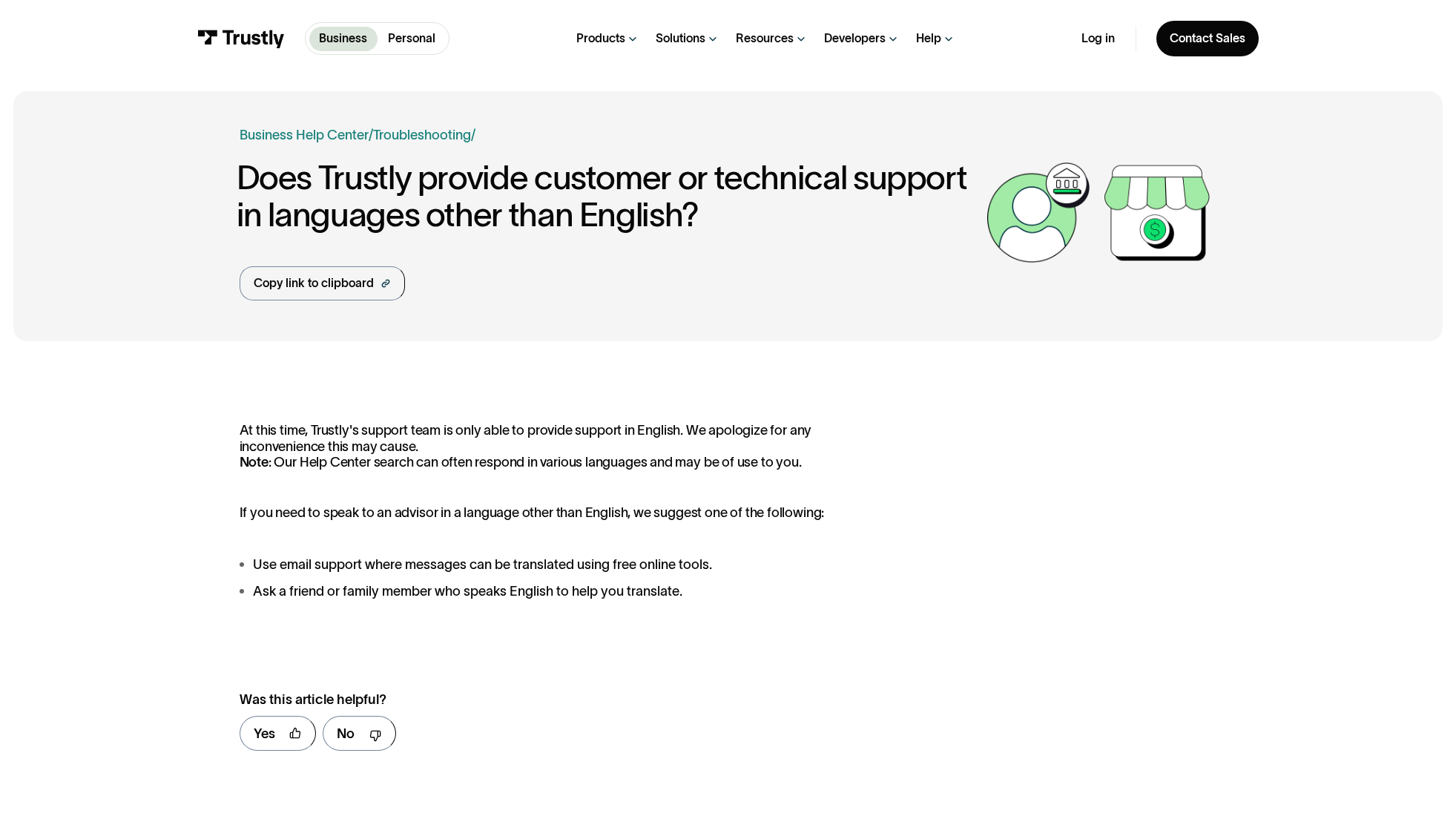
scroll to position [788, 0]
